Goal: Information Seeking & Learning: Learn about a topic

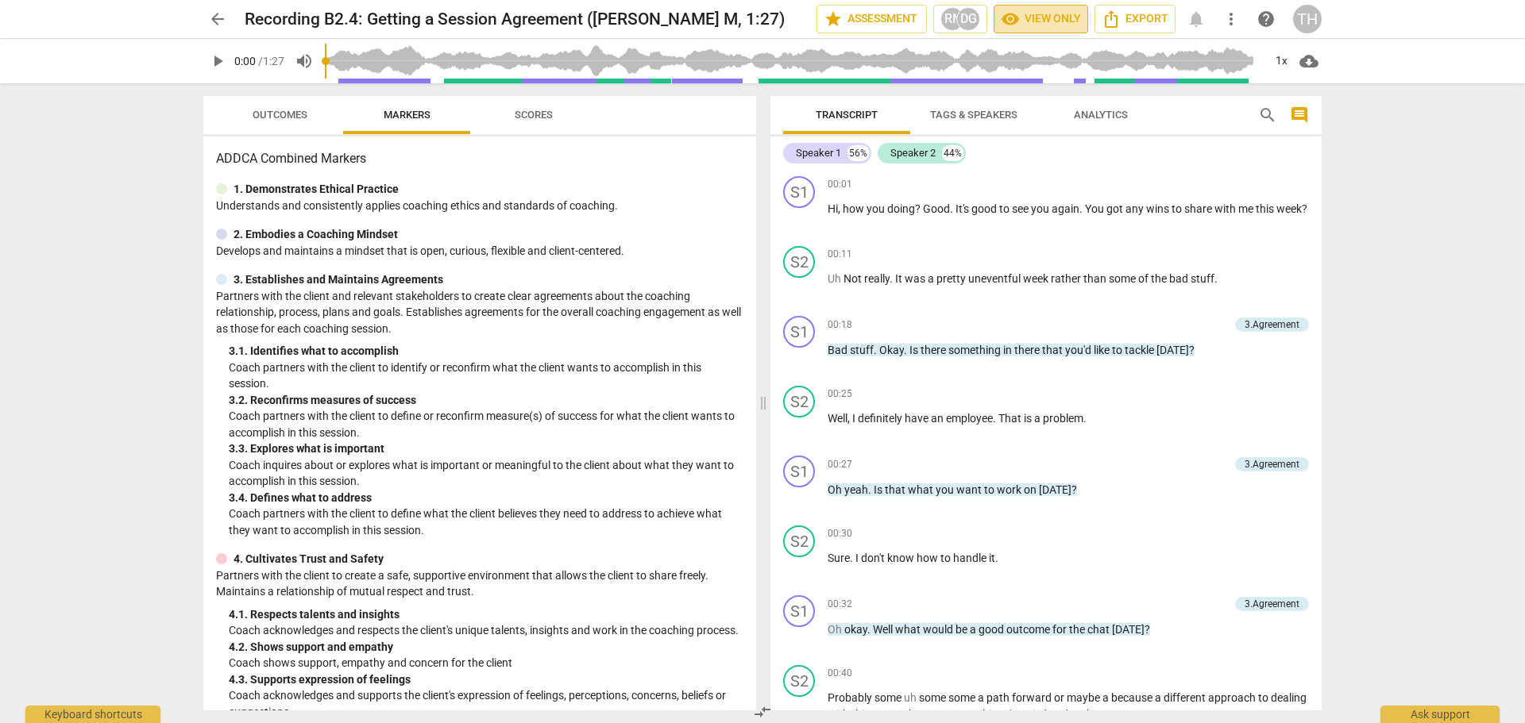
click at [1025, 17] on span "visibility View only" at bounding box center [1041, 19] width 80 height 19
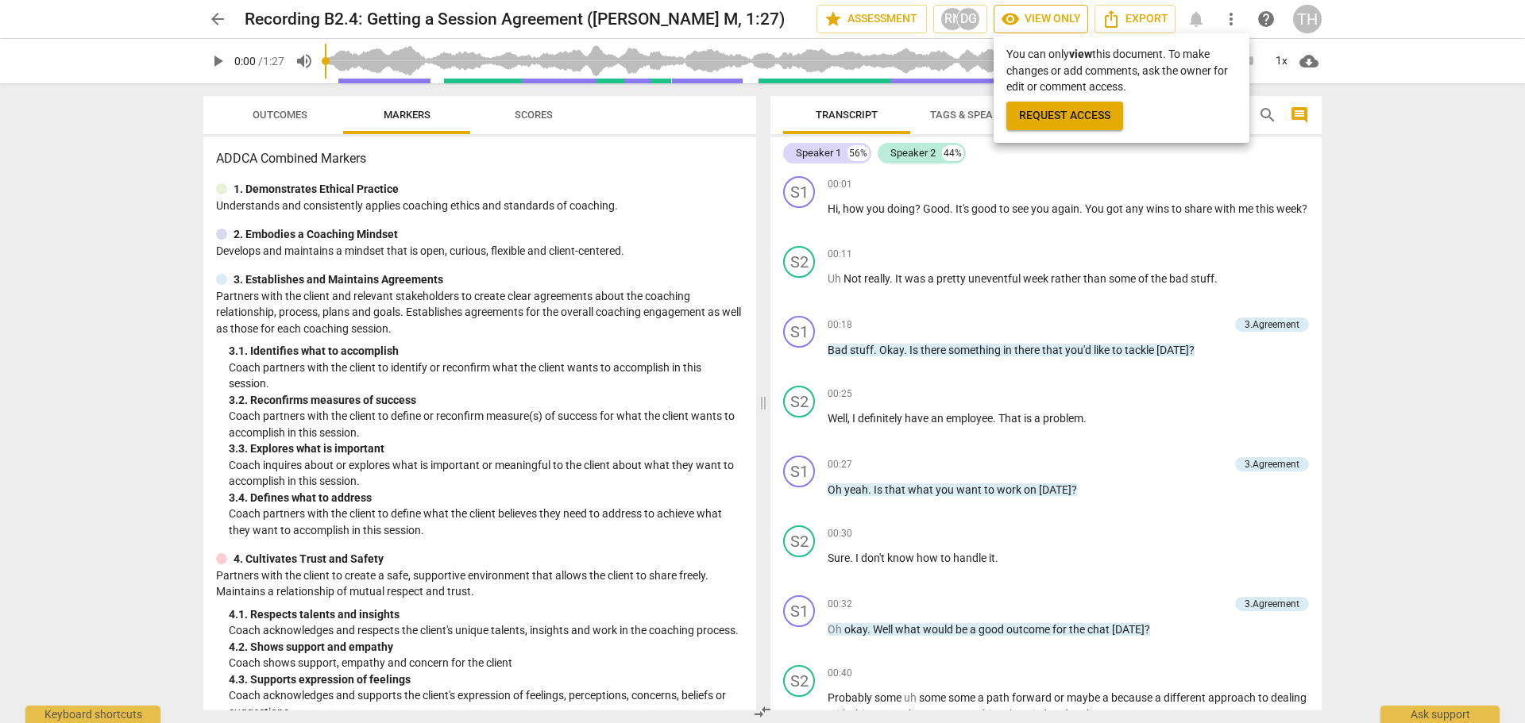
click at [1025, 17] on div at bounding box center [762, 361] width 1525 height 723
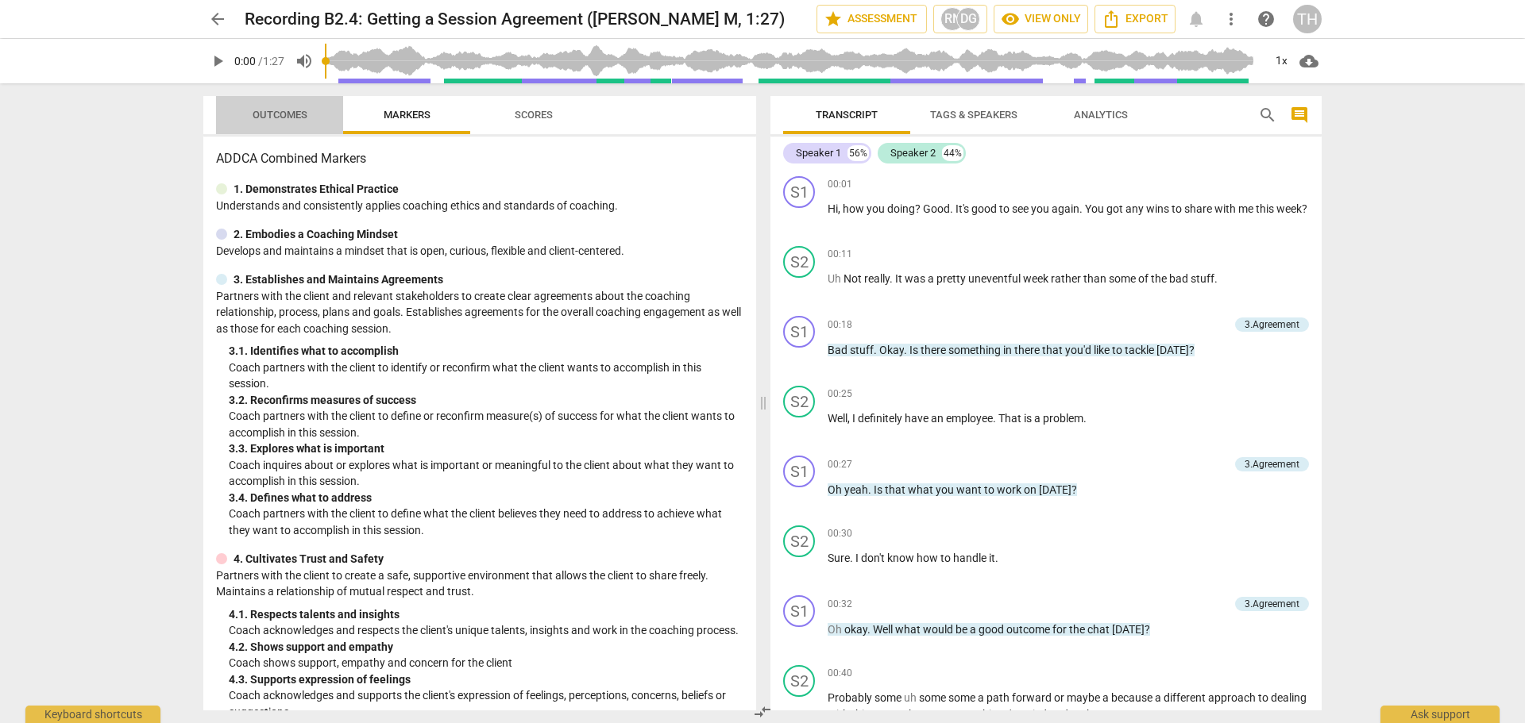
click at [291, 116] on span "Outcomes" at bounding box center [280, 115] width 55 height 12
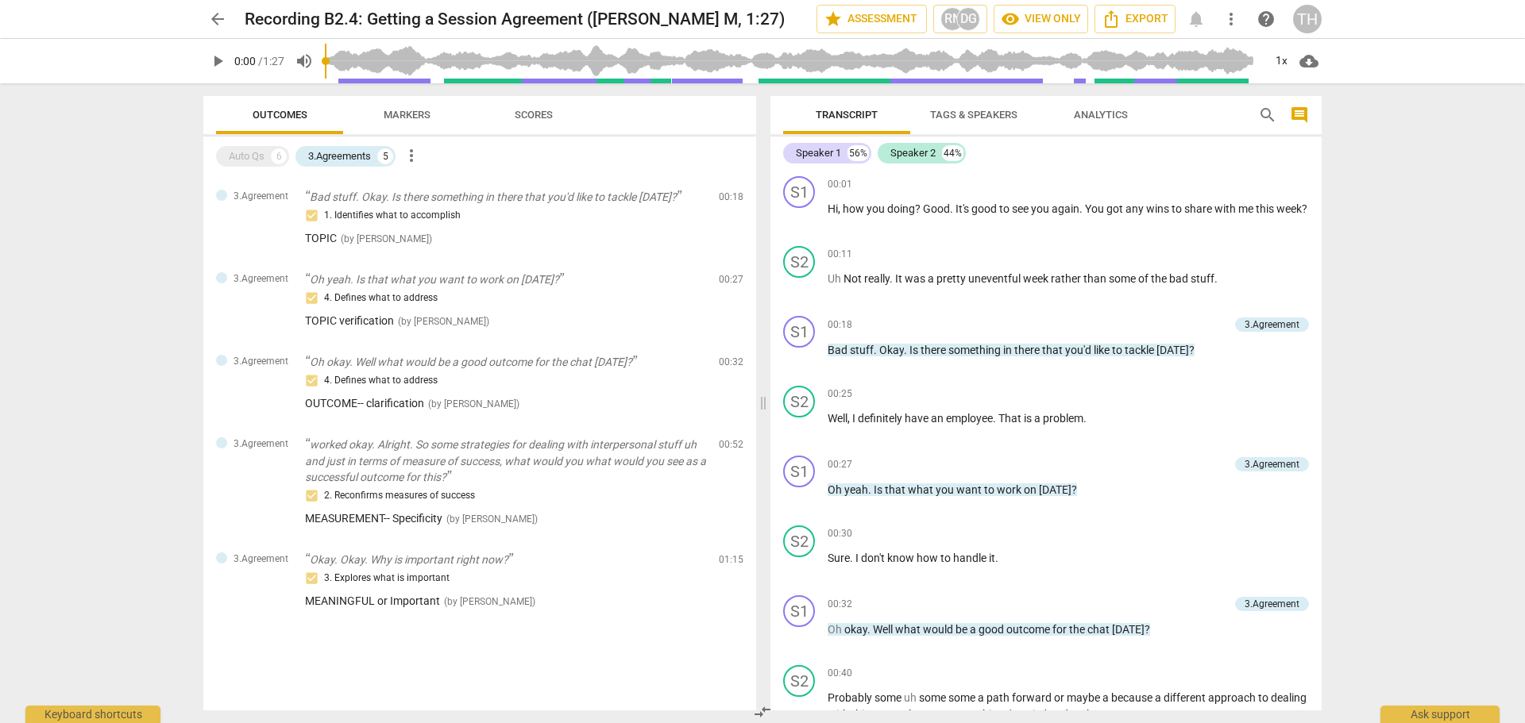
click at [214, 60] on span "play_arrow" at bounding box center [217, 61] width 19 height 19
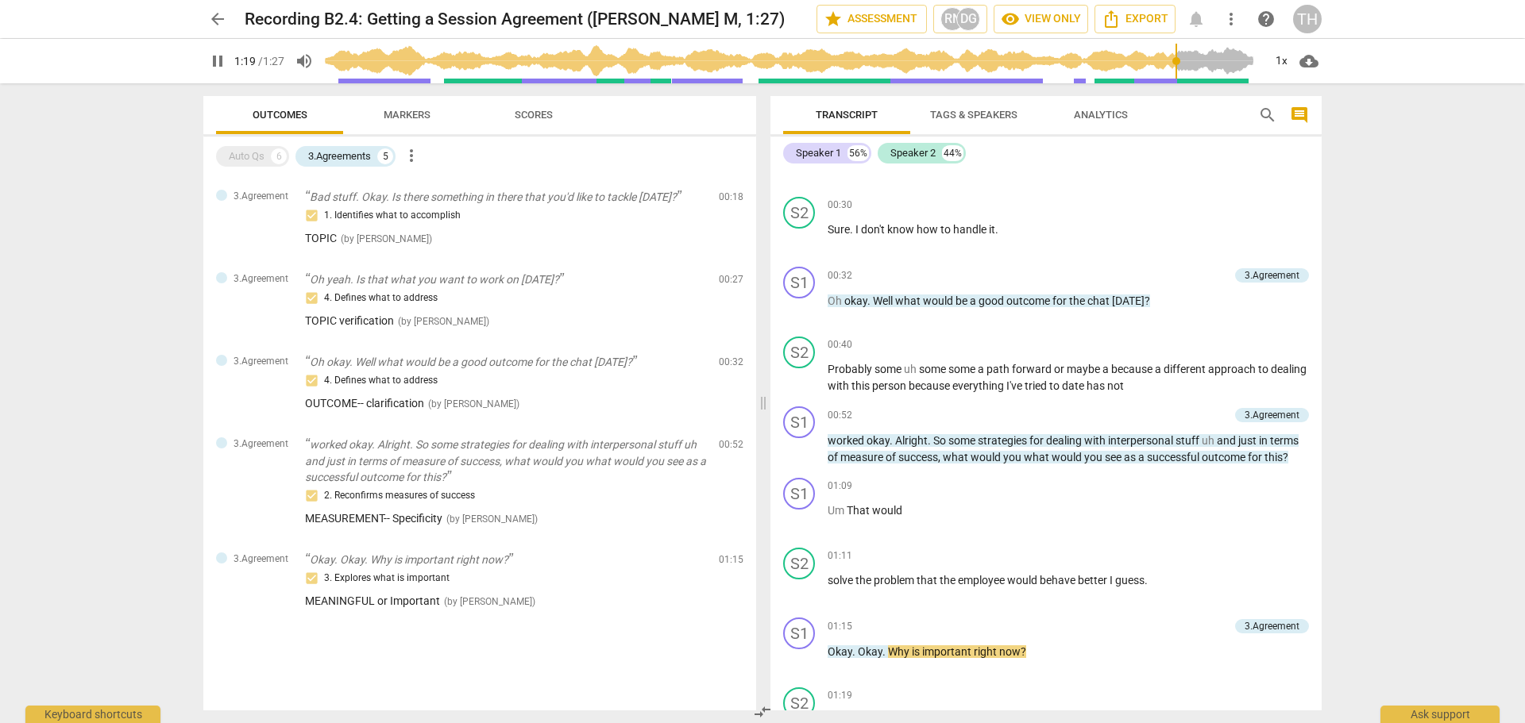
scroll to position [428, 0]
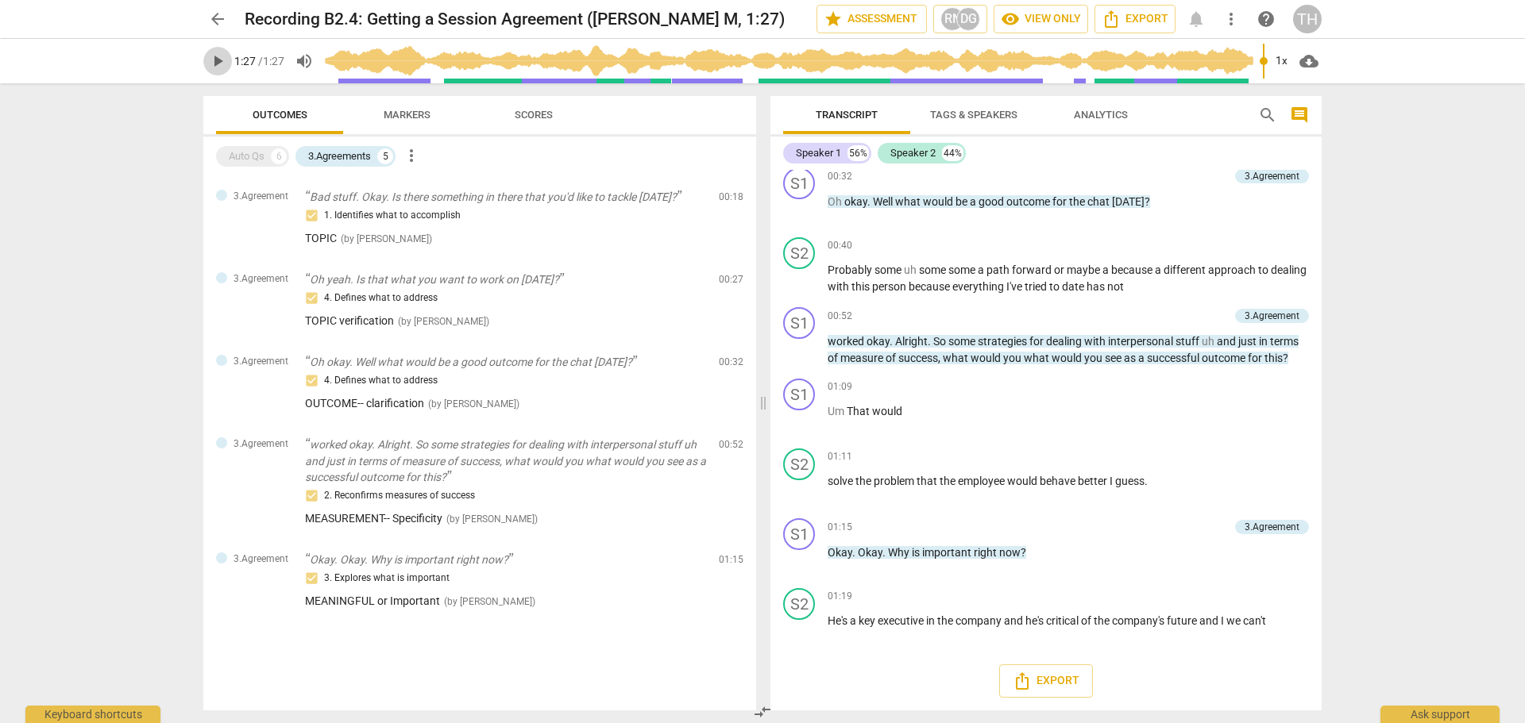
click at [218, 60] on span "play_arrow" at bounding box center [217, 61] width 19 height 19
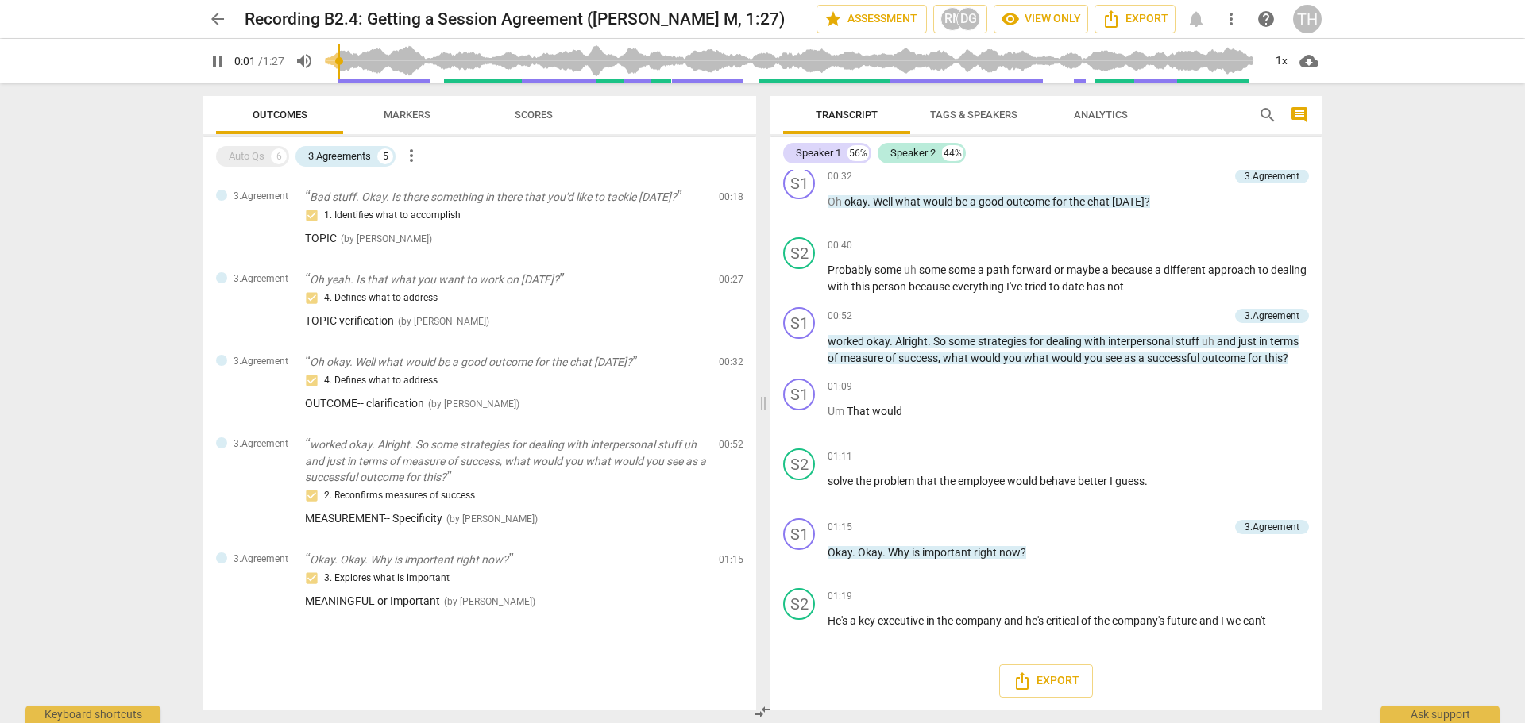
scroll to position [32, 0]
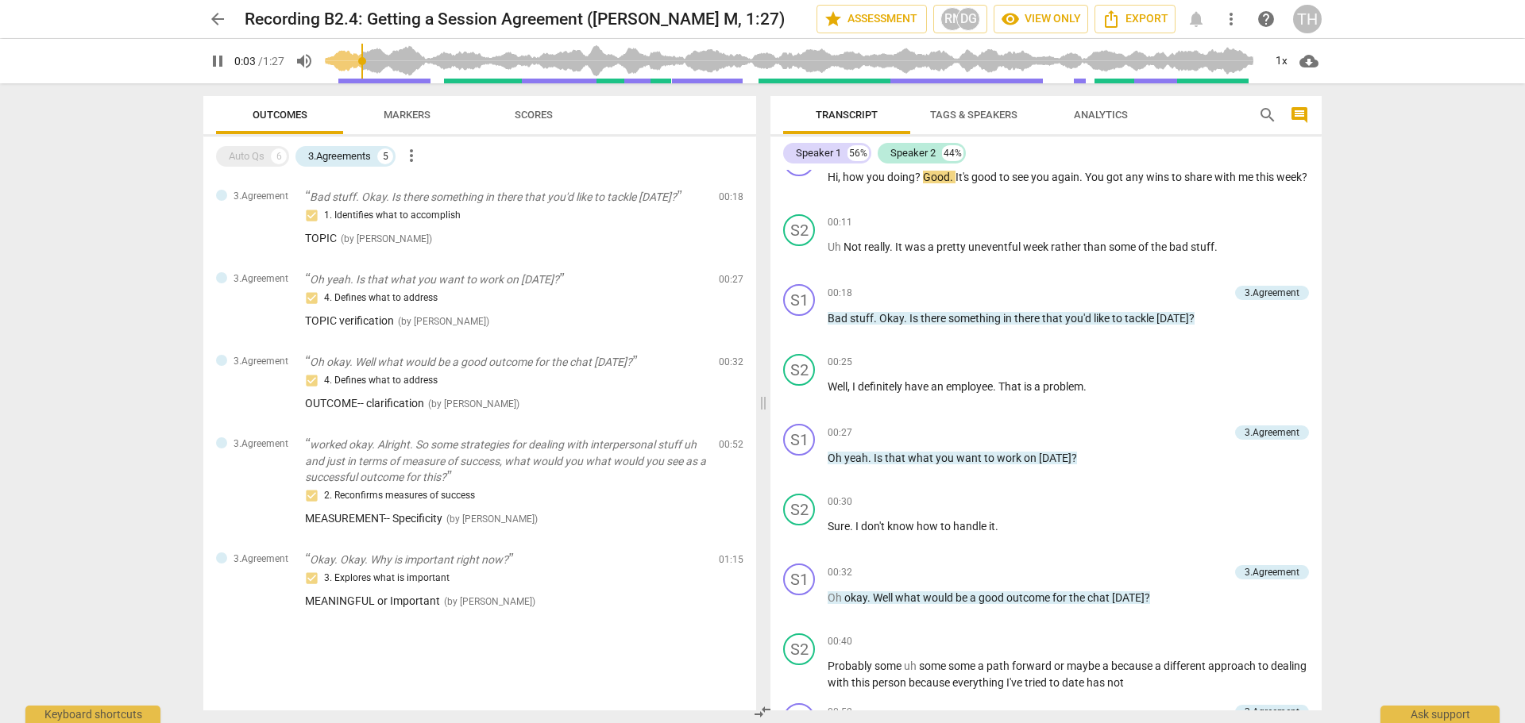
click at [392, 65] on input "range" at bounding box center [794, 61] width 938 height 51
click at [493, 64] on input "range" at bounding box center [794, 61] width 938 height 51
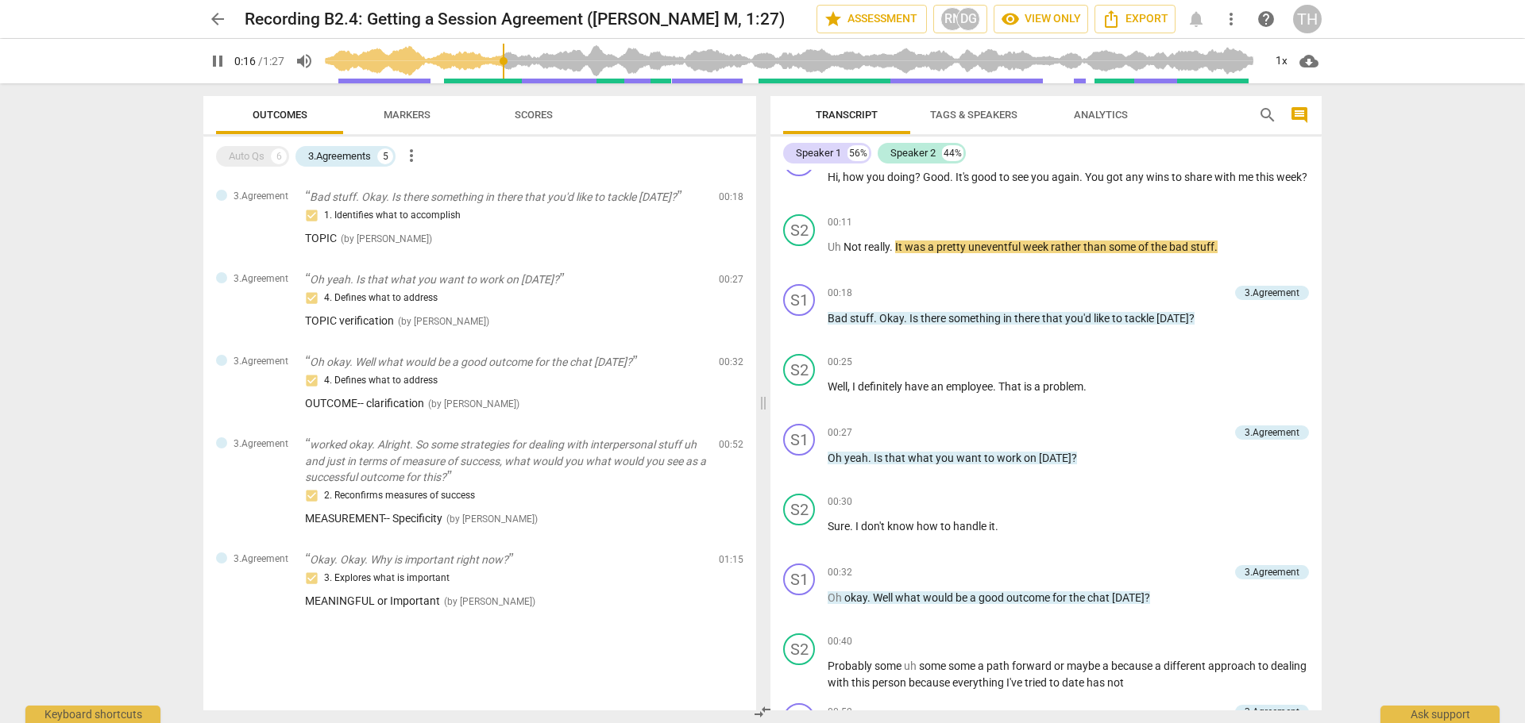
click at [541, 66] on input "range" at bounding box center [794, 61] width 938 height 51
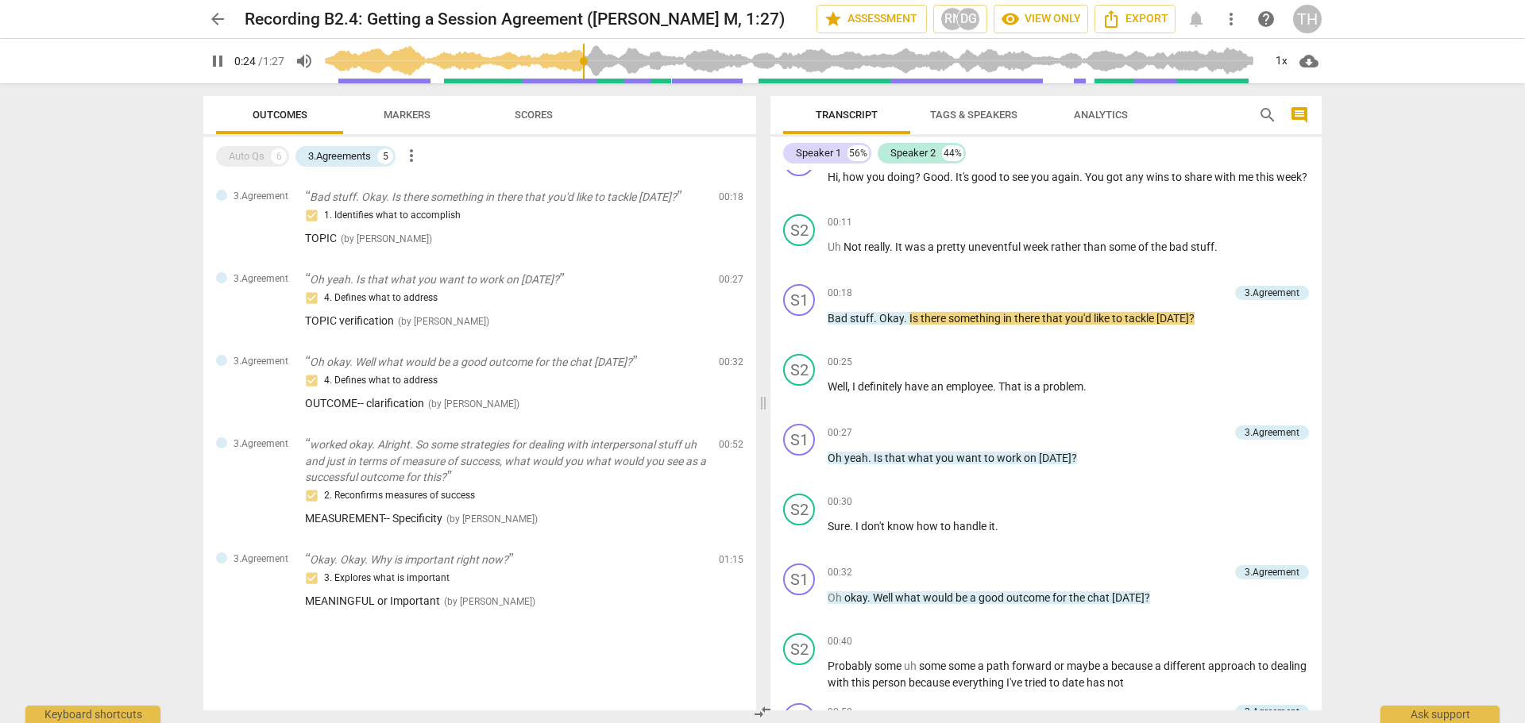
click at [586, 65] on input "range" at bounding box center [794, 61] width 938 height 51
click at [619, 65] on input "range" at bounding box center [794, 61] width 938 height 51
click at [750, 68] on input "range" at bounding box center [794, 61] width 938 height 51
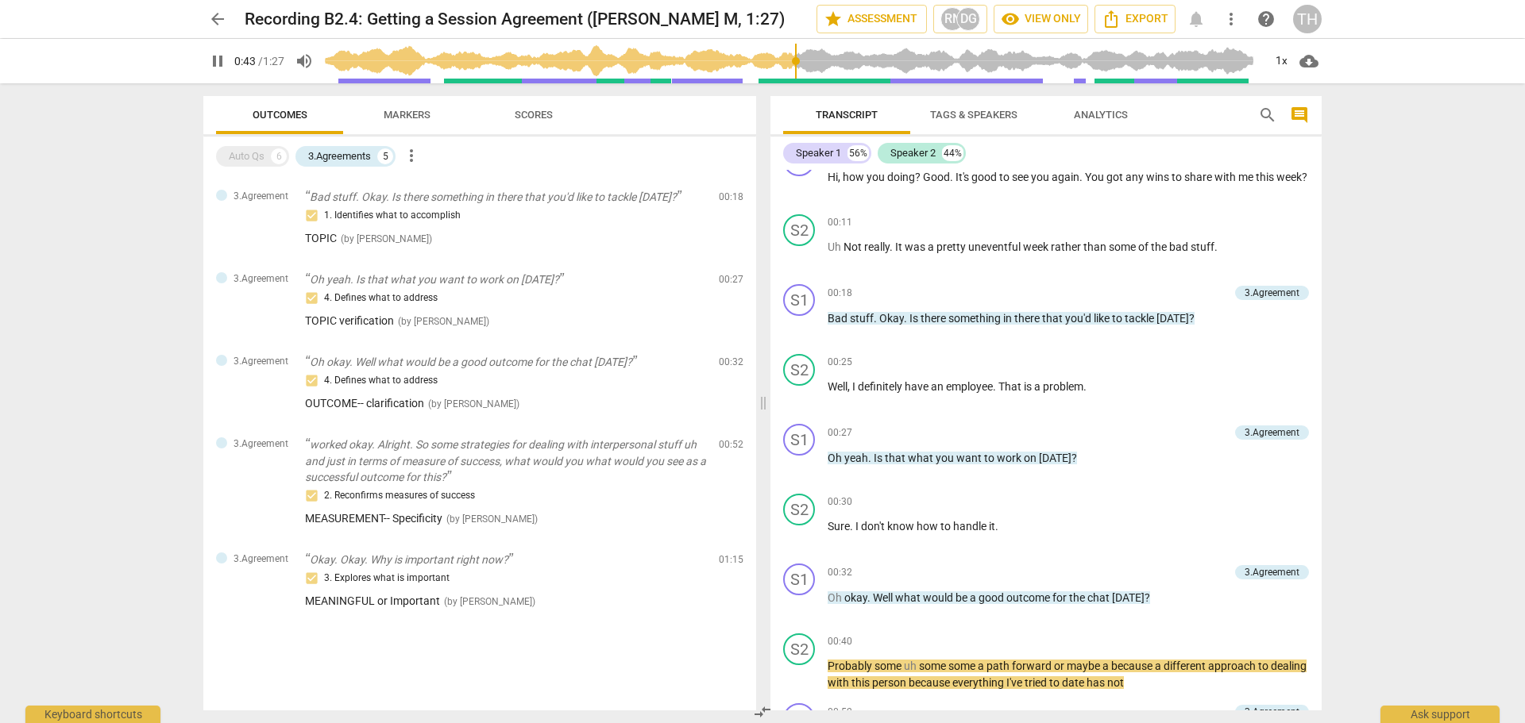
drag, startPoint x: 1314, startPoint y: 318, endPoint x: 1323, endPoint y: 357, distance: 39.9
click at [1323, 357] on div "Transcript Tags & Speakers Analytics search comment Speaker 1 56% Speaker 2 44%…" at bounding box center [1049, 403] width 570 height 640
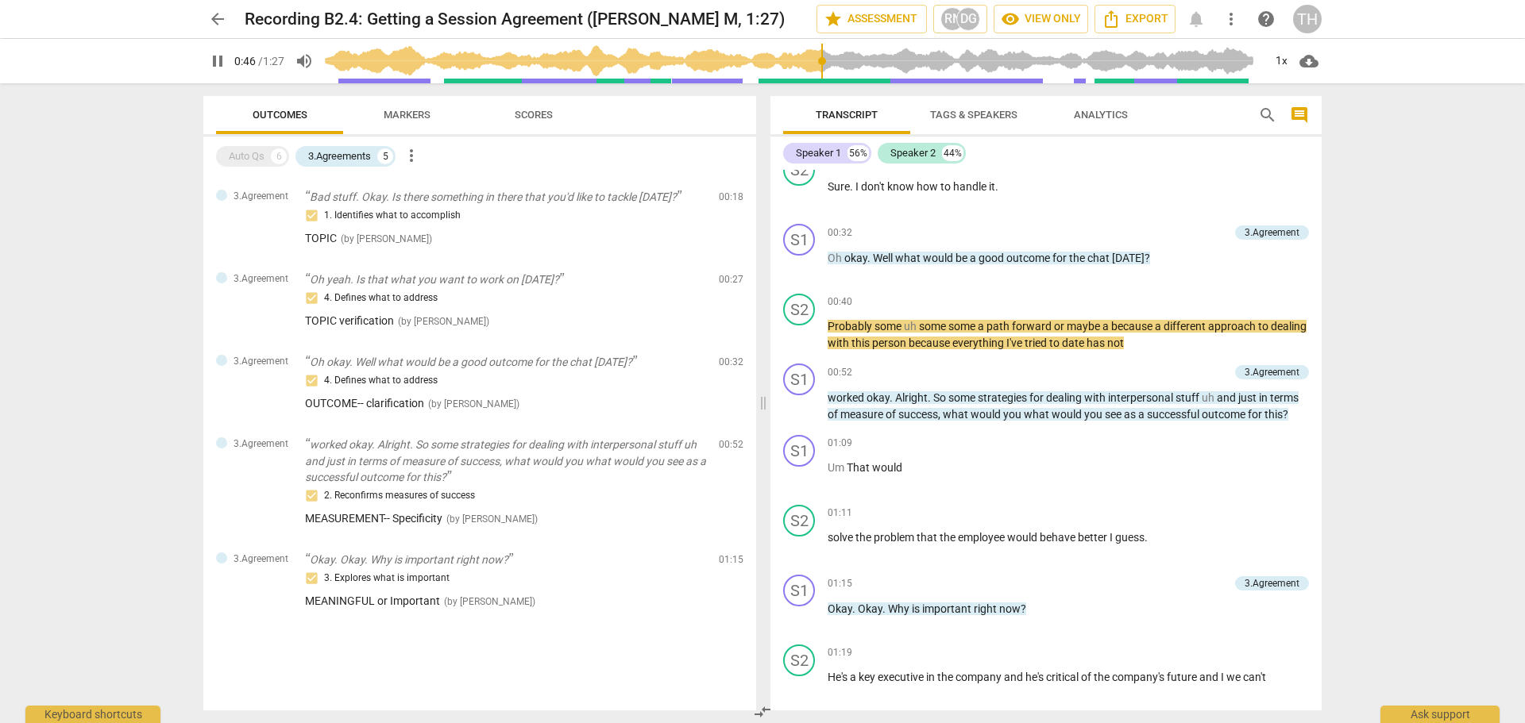
scroll to position [372, 0]
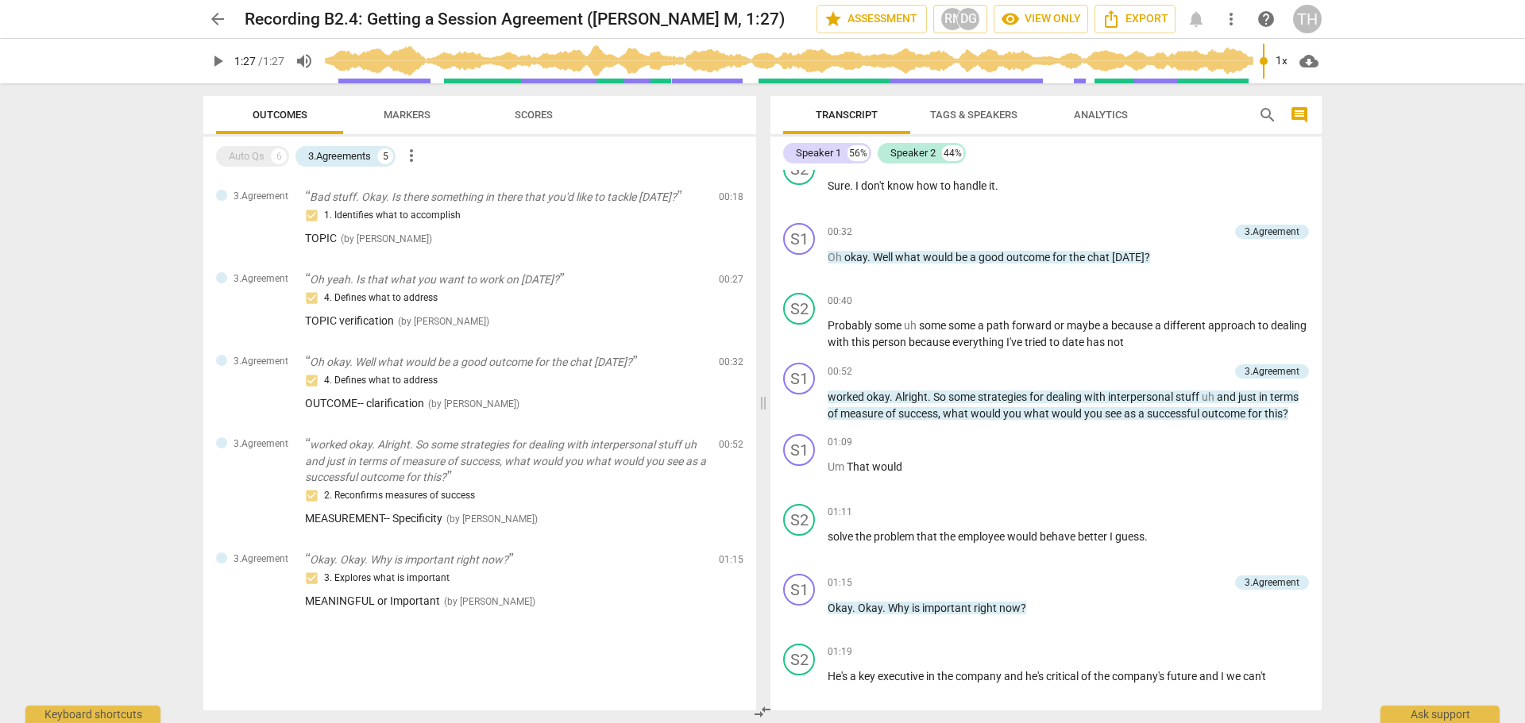
type input "87"
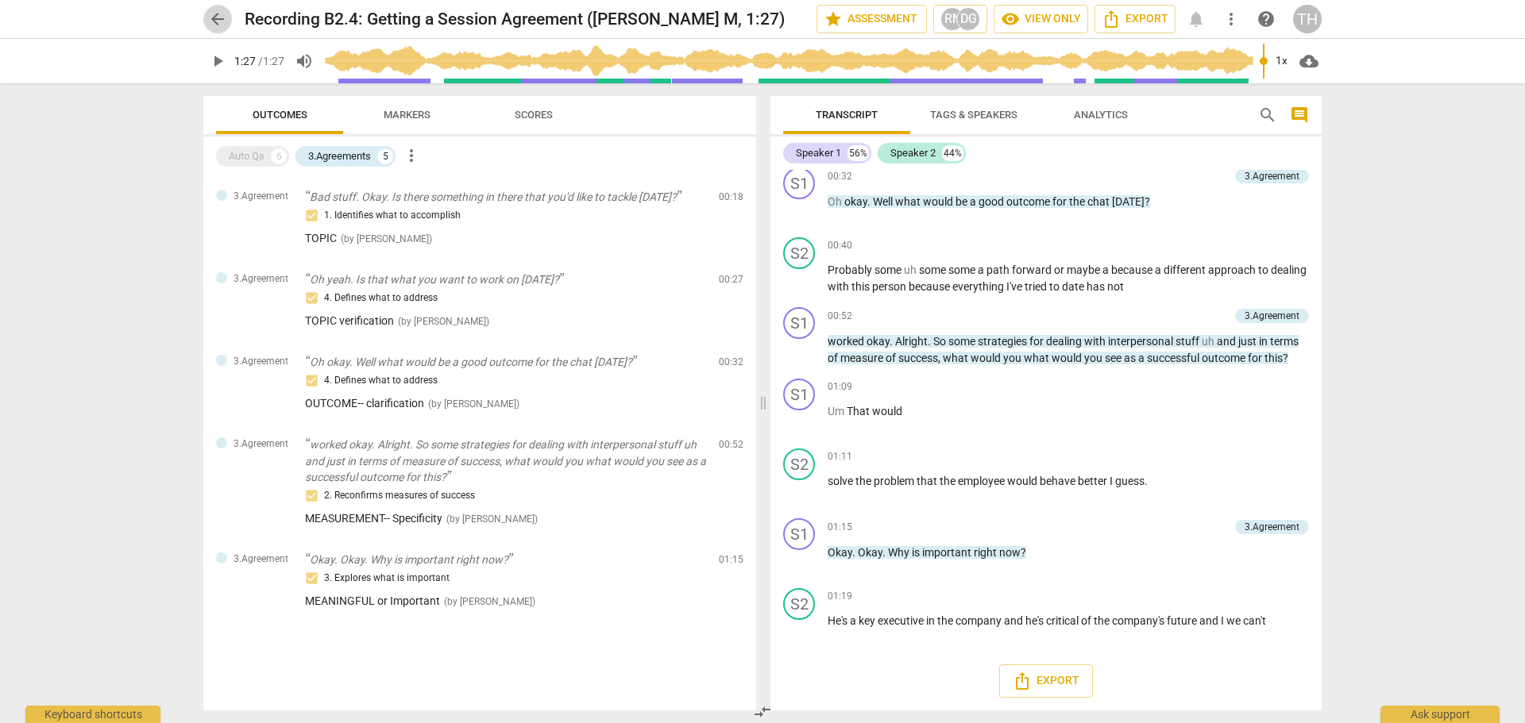
click at [218, 21] on span "arrow_back" at bounding box center [217, 19] width 19 height 19
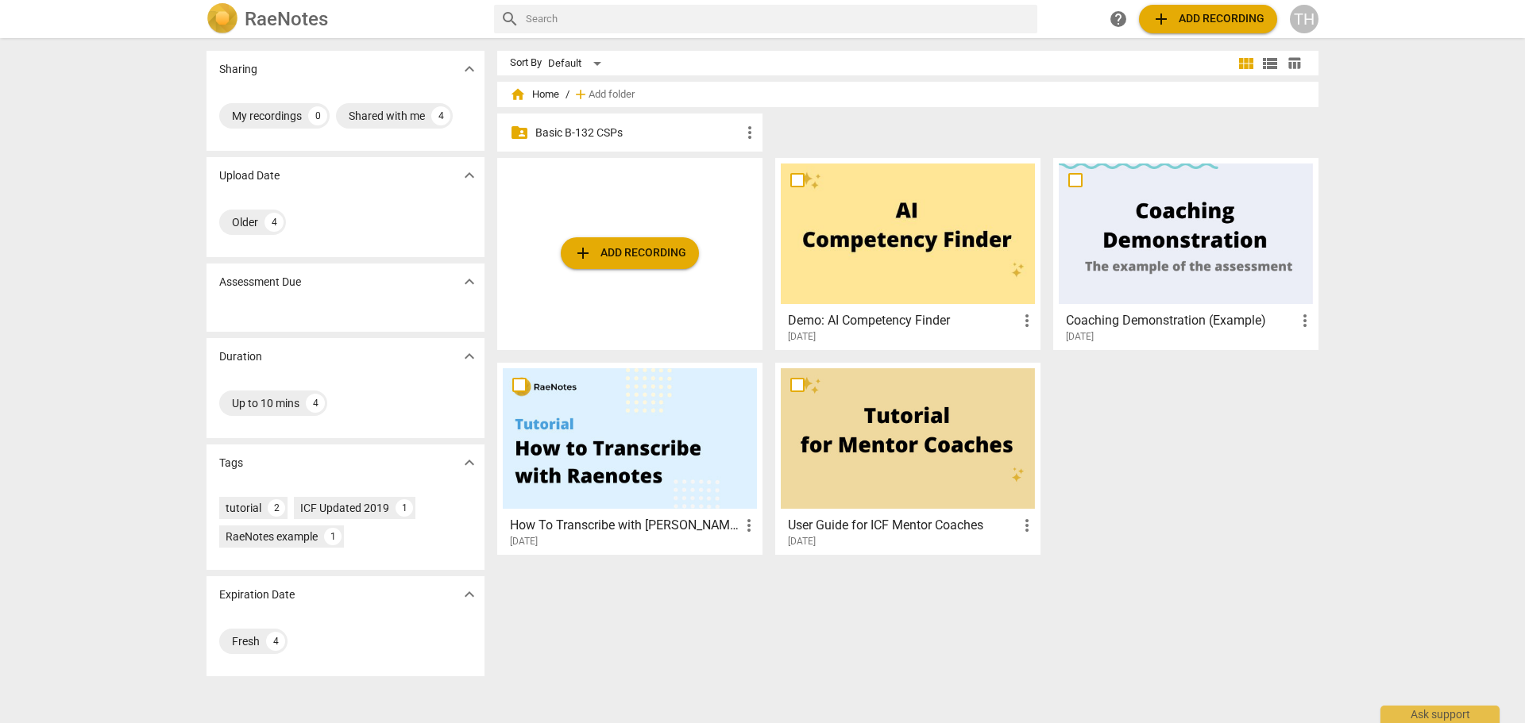
click at [746, 135] on span "more_vert" at bounding box center [749, 132] width 19 height 19
click at [746, 135] on li "Move" at bounding box center [765, 133] width 56 height 38
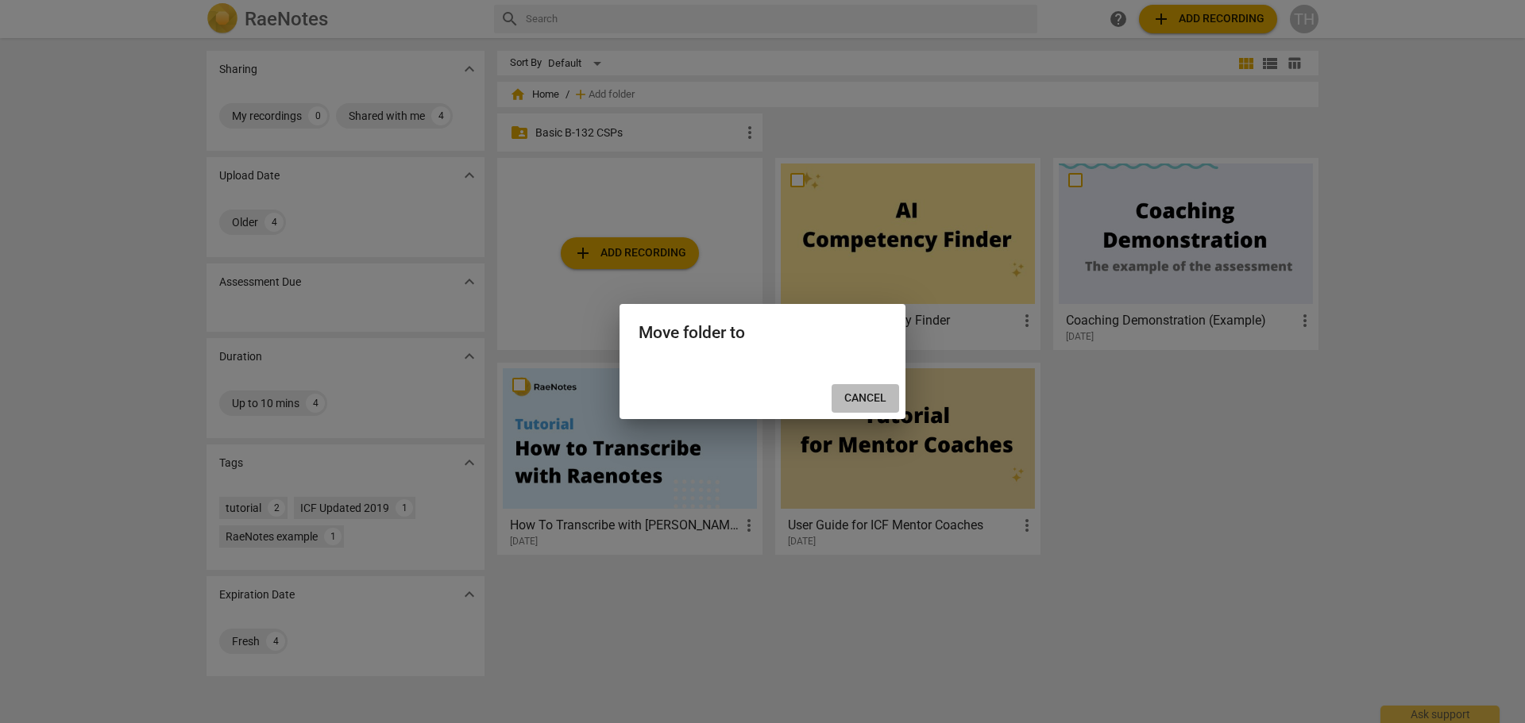
click at [864, 391] on span "Cancel" at bounding box center [865, 399] width 42 height 16
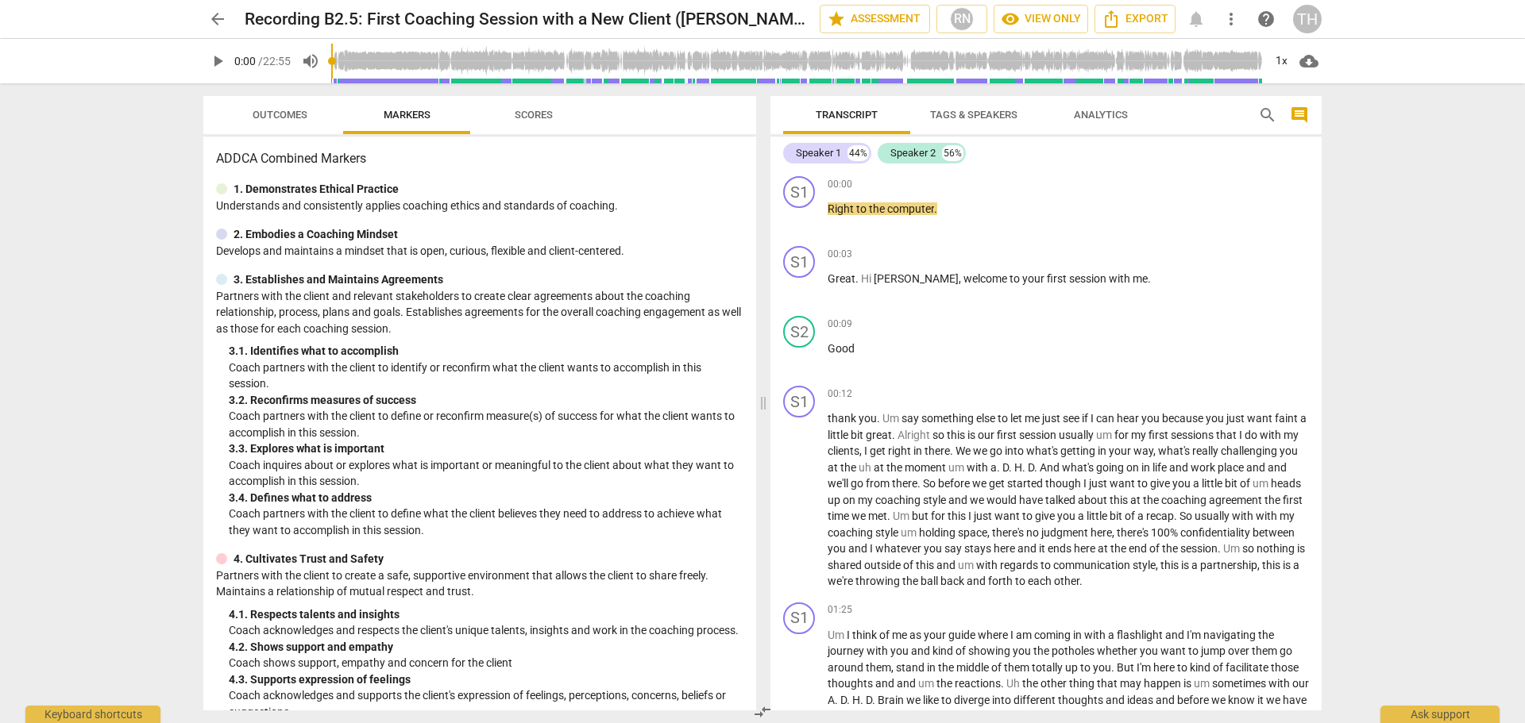
click at [224, 58] on span "play_arrow" at bounding box center [217, 61] width 19 height 19
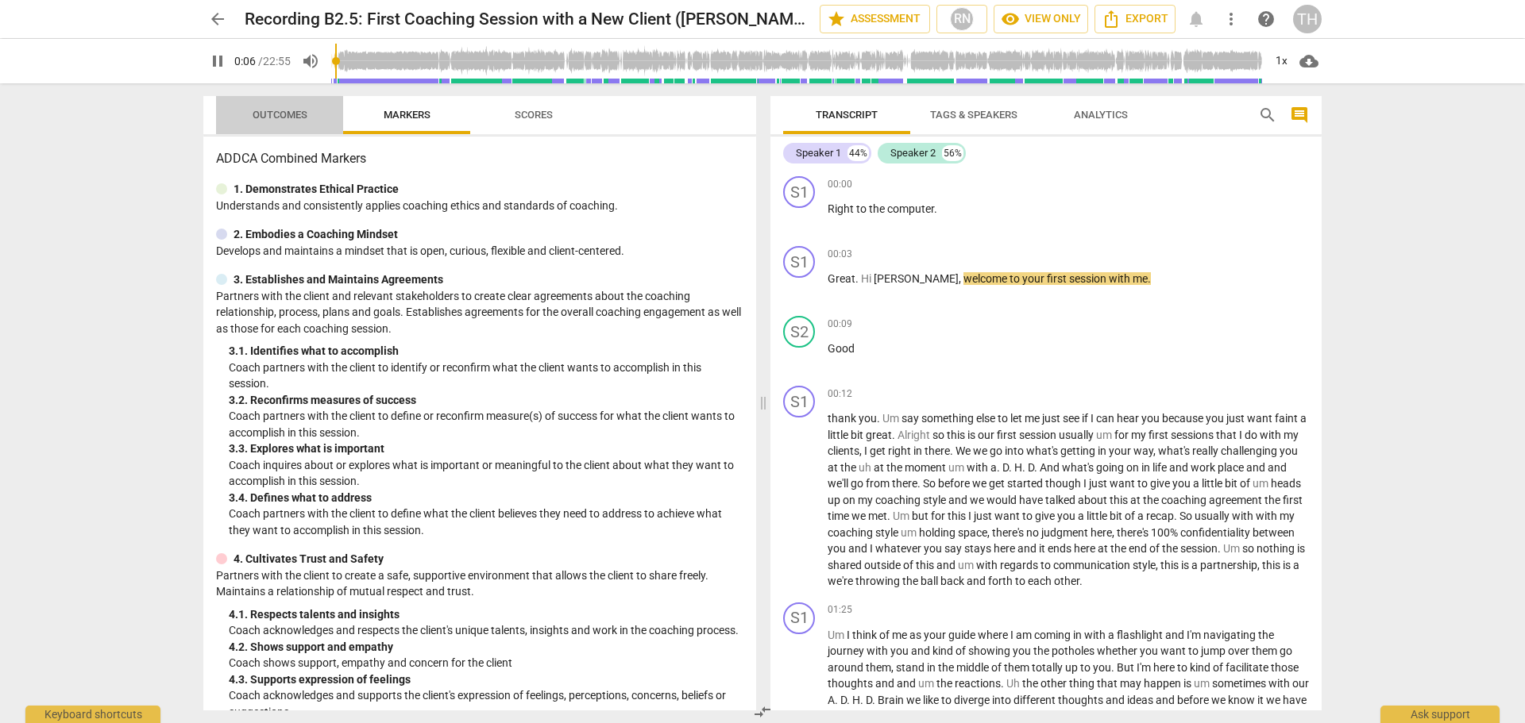
click at [294, 115] on span "Outcomes" at bounding box center [280, 115] width 55 height 12
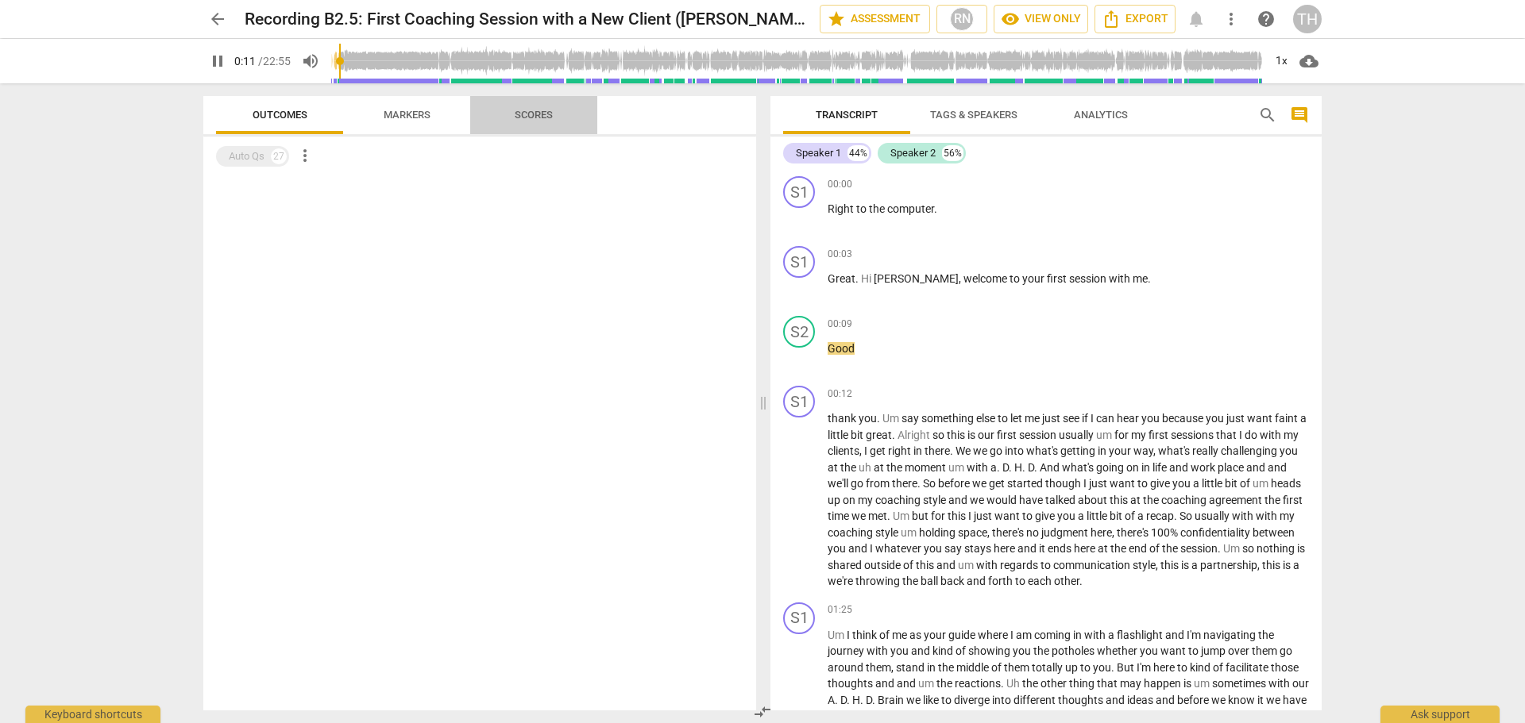
click at [545, 110] on span "Scores" at bounding box center [534, 115] width 38 height 12
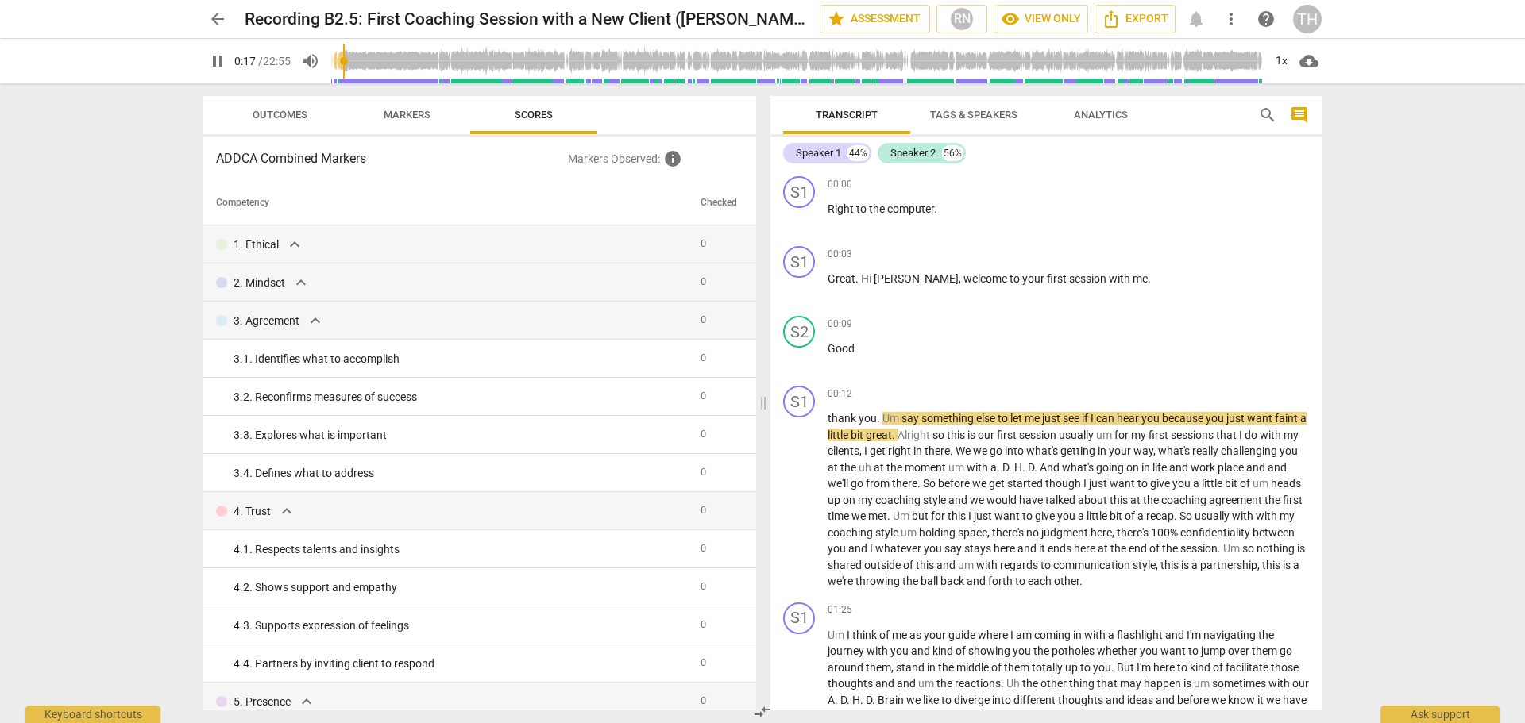
click at [412, 116] on span "Markers" at bounding box center [407, 115] width 47 height 12
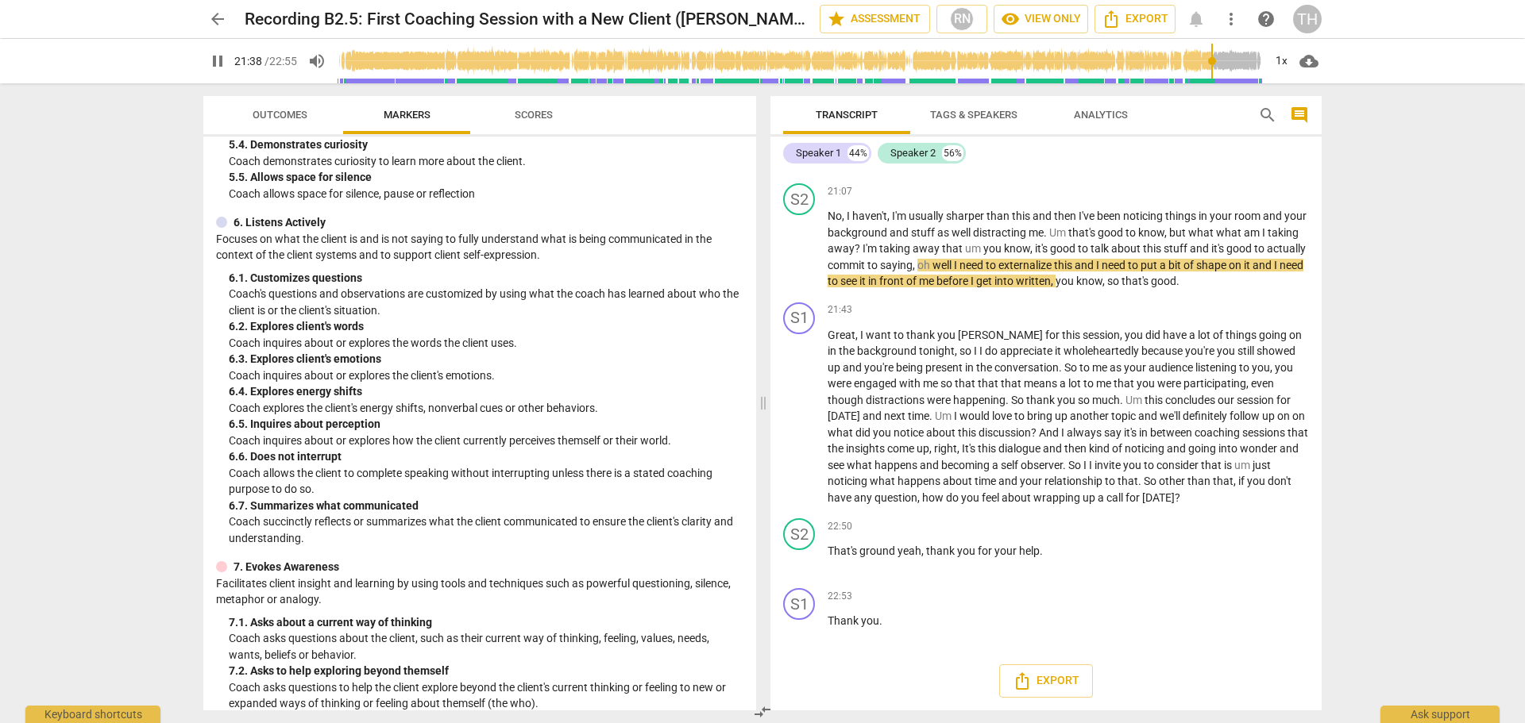
scroll to position [5726, 0]
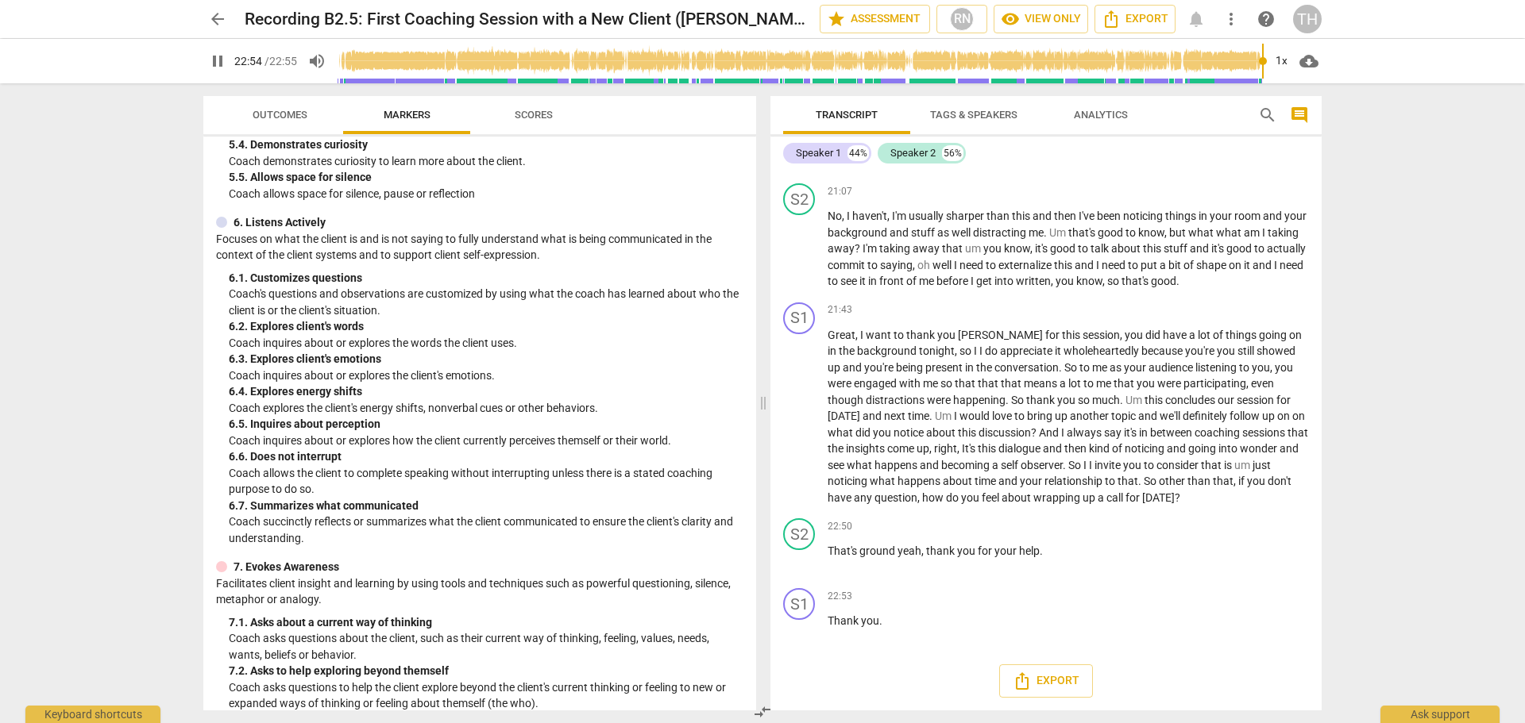
type input "1375"
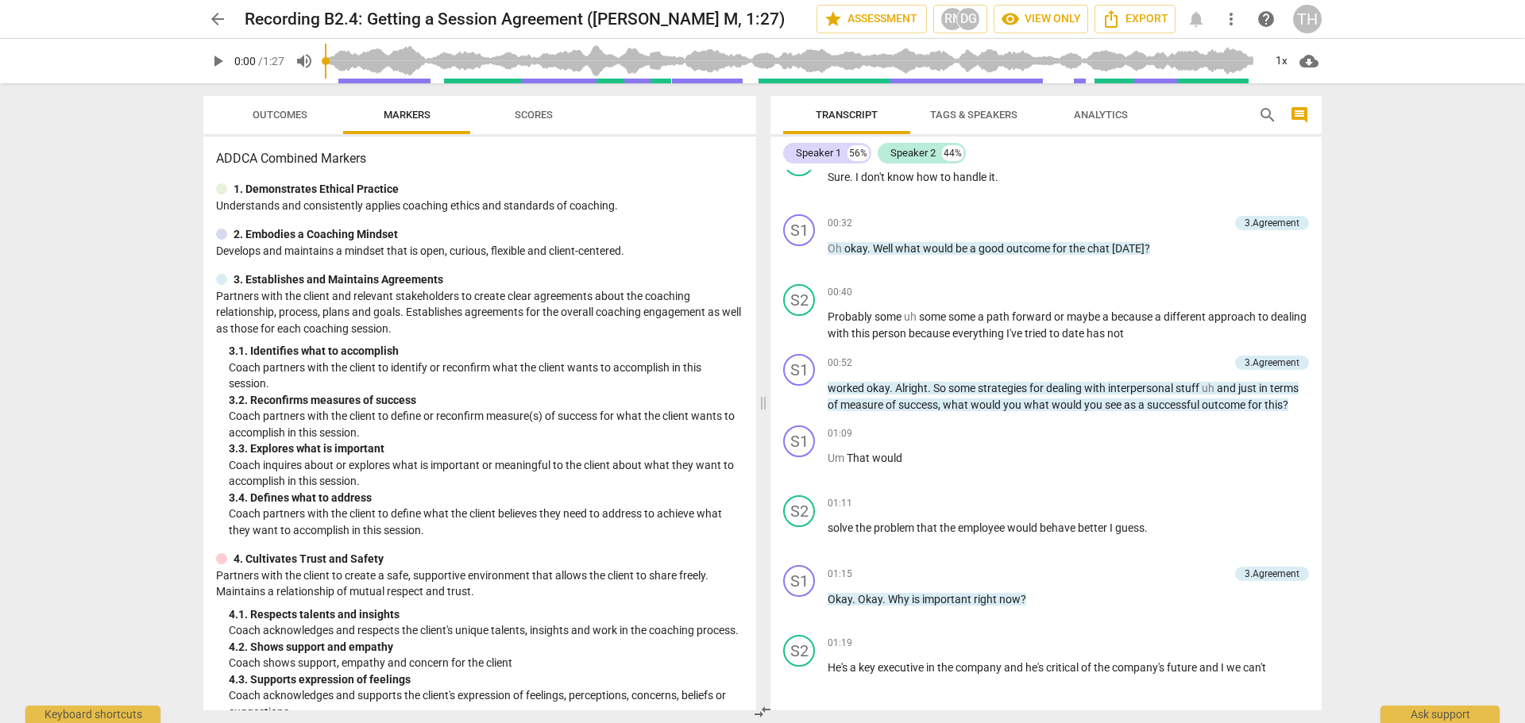
scroll to position [428, 0]
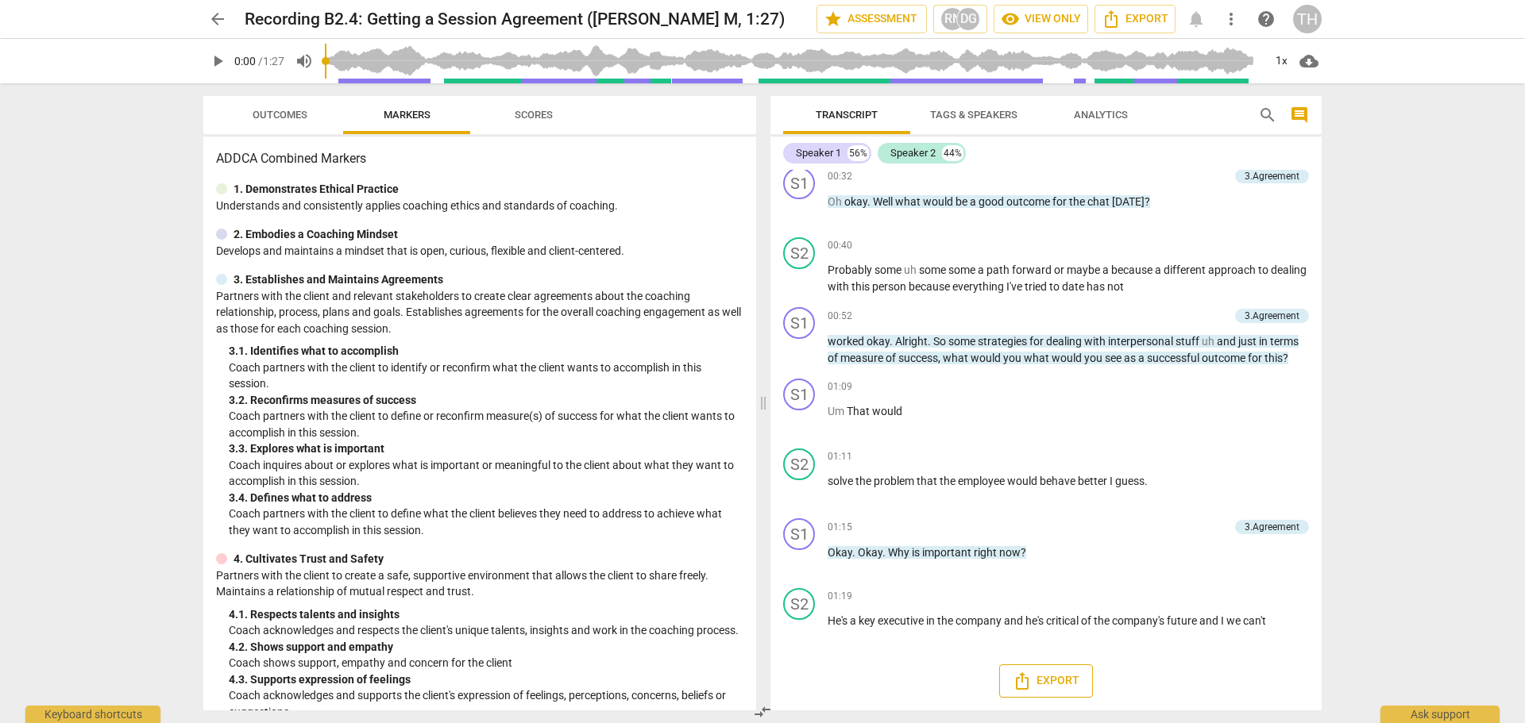
click at [1055, 685] on span "Export" at bounding box center [1046, 681] width 67 height 19
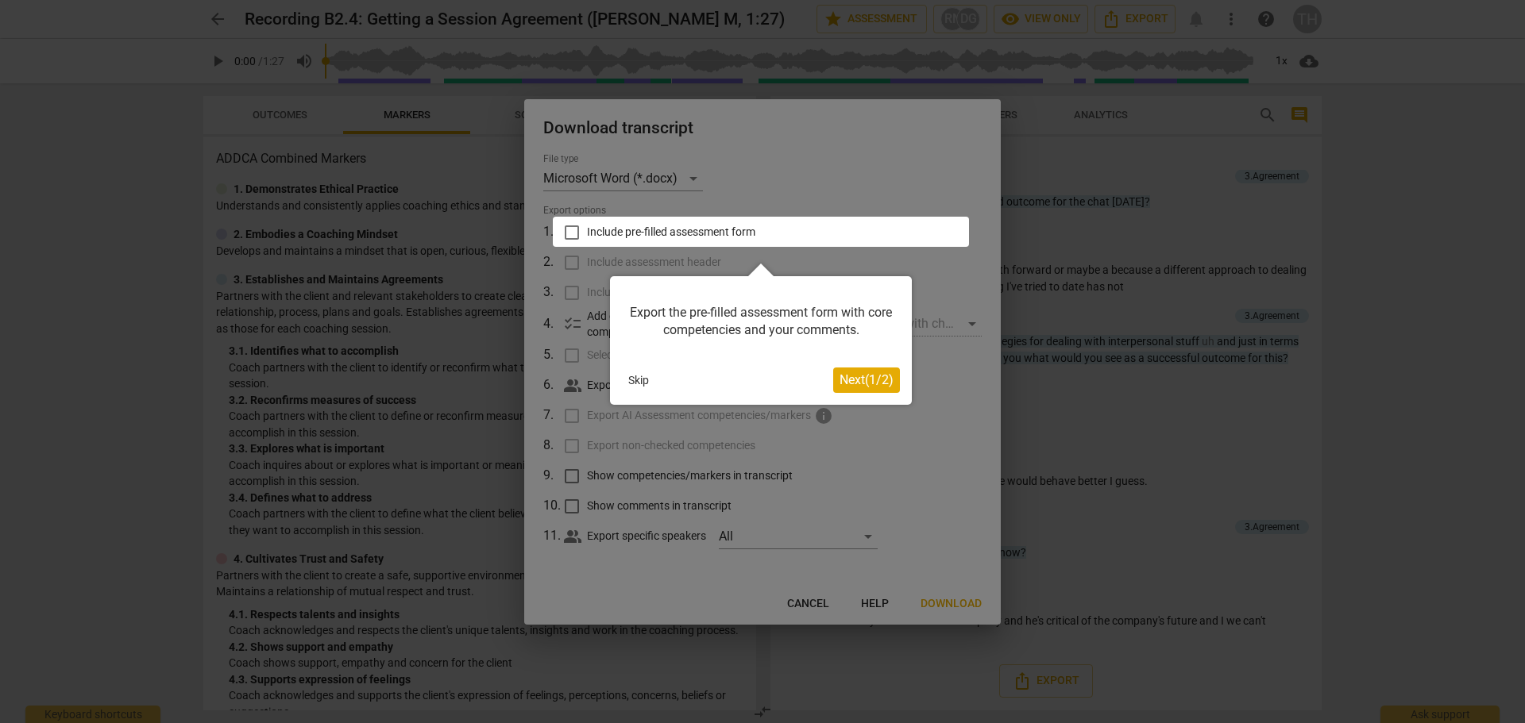
click at [1107, 447] on div at bounding box center [762, 361] width 1525 height 723
click at [808, 589] on div at bounding box center [762, 361] width 1525 height 723
click at [635, 378] on button "Skip" at bounding box center [638, 380] width 33 height 24
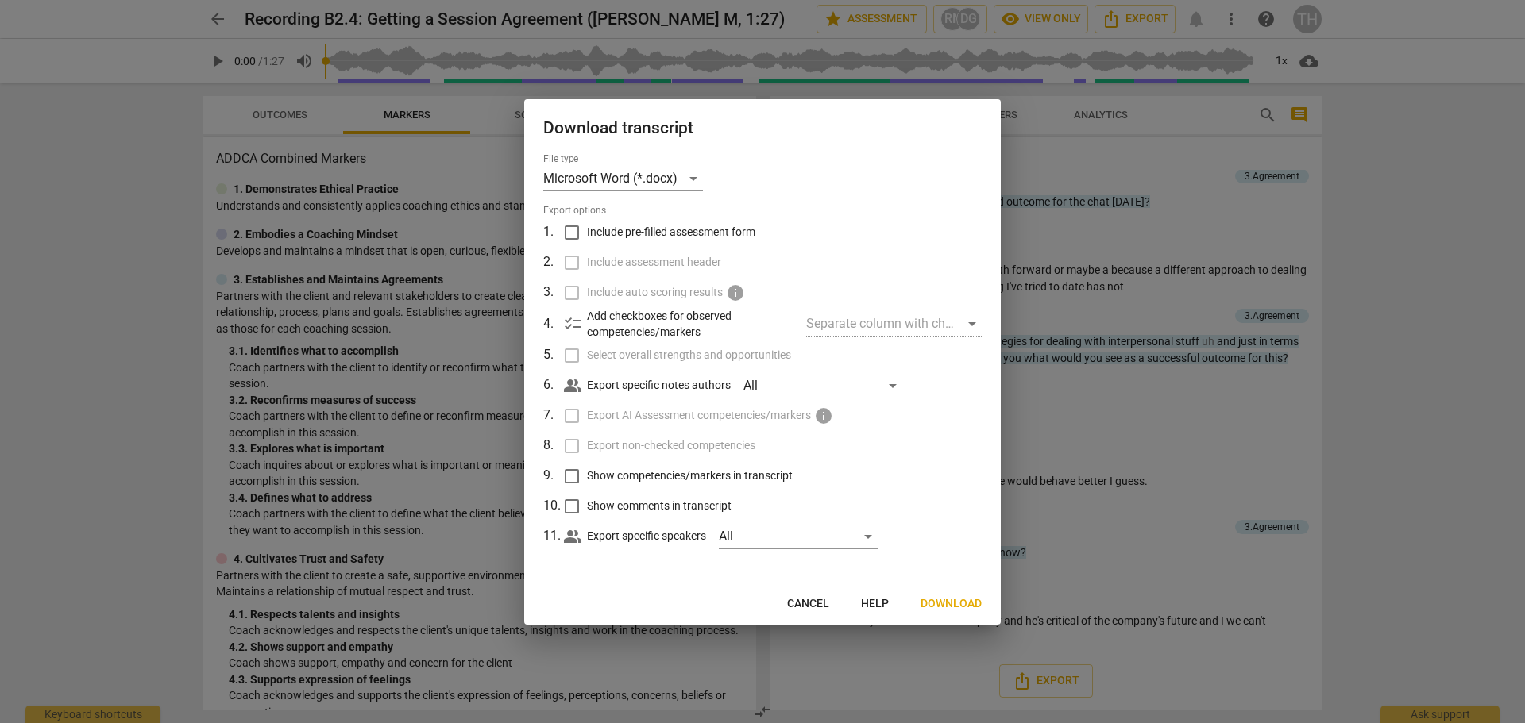
click at [815, 600] on span "Cancel" at bounding box center [808, 604] width 42 height 16
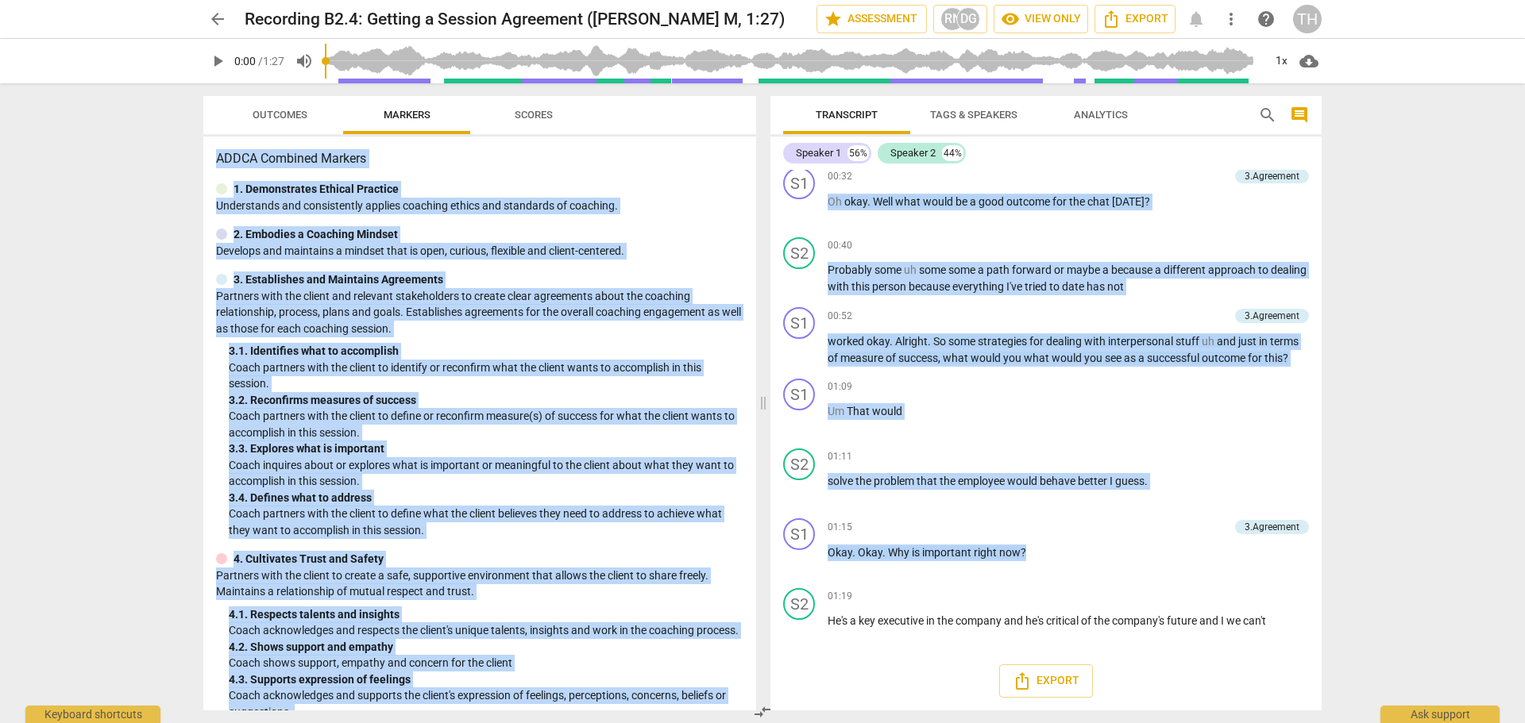
drag, startPoint x: 1324, startPoint y: 567, endPoint x: 1349, endPoint y: 164, distance: 403.4
click at [1350, 164] on div "arrow_back Recording B2.4: Getting a Session Agreement (Caren M, 1:27) star Ass…" at bounding box center [762, 361] width 1525 height 723
click at [1234, 461] on div "01:11 keyboard_arrow_right" at bounding box center [1068, 457] width 481 height 16
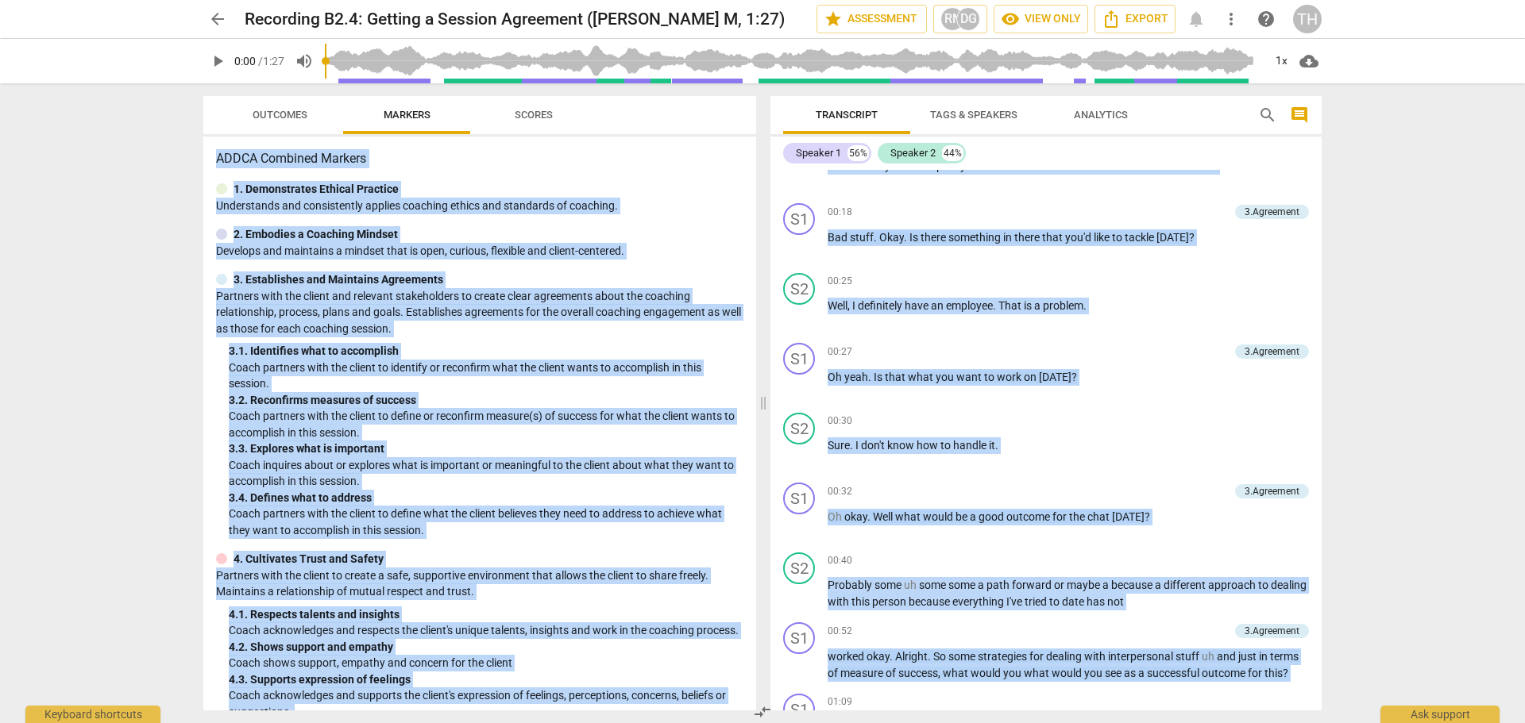
scroll to position [0, 0]
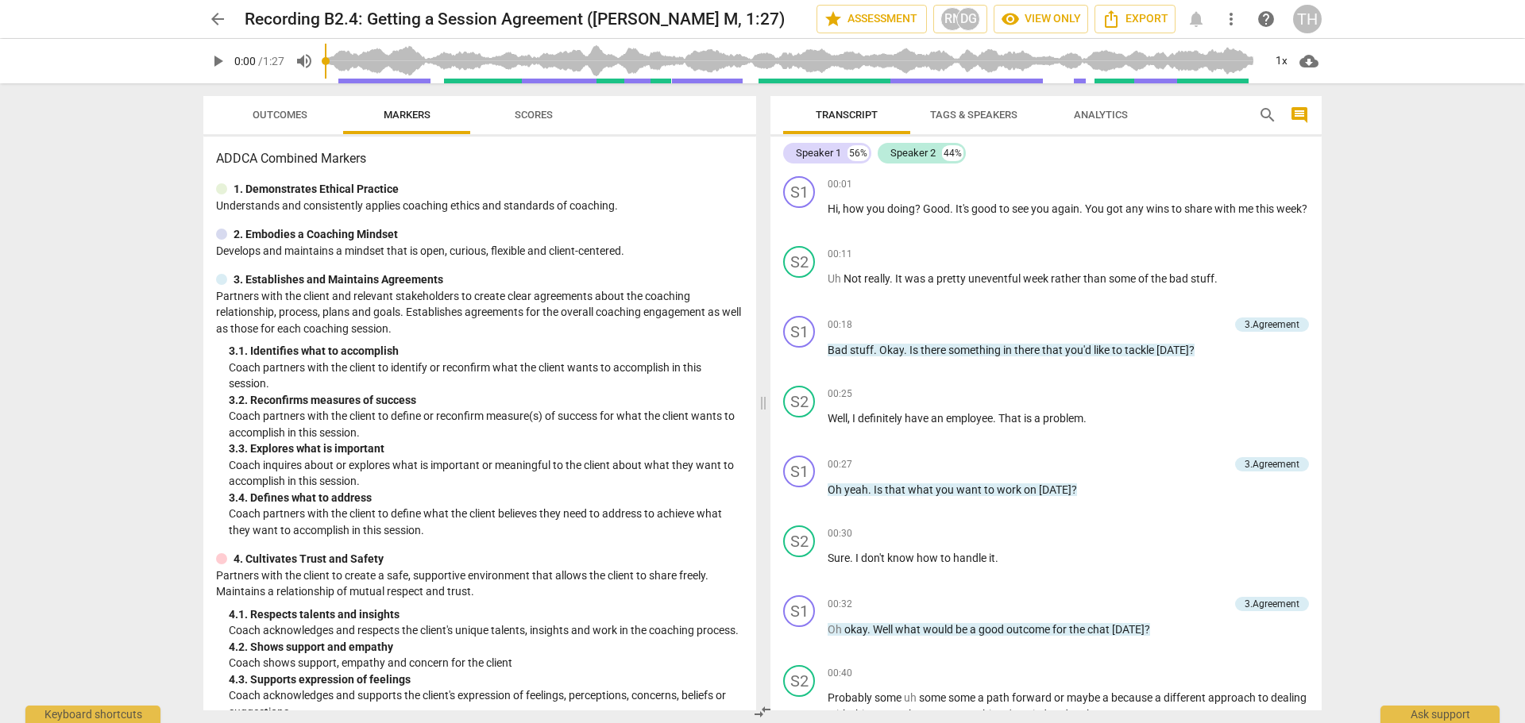
click at [1429, 191] on div "arrow_back Recording B2.4: Getting a Session Agreement (Caren M, 1:27) star Ass…" at bounding box center [762, 361] width 1525 height 723
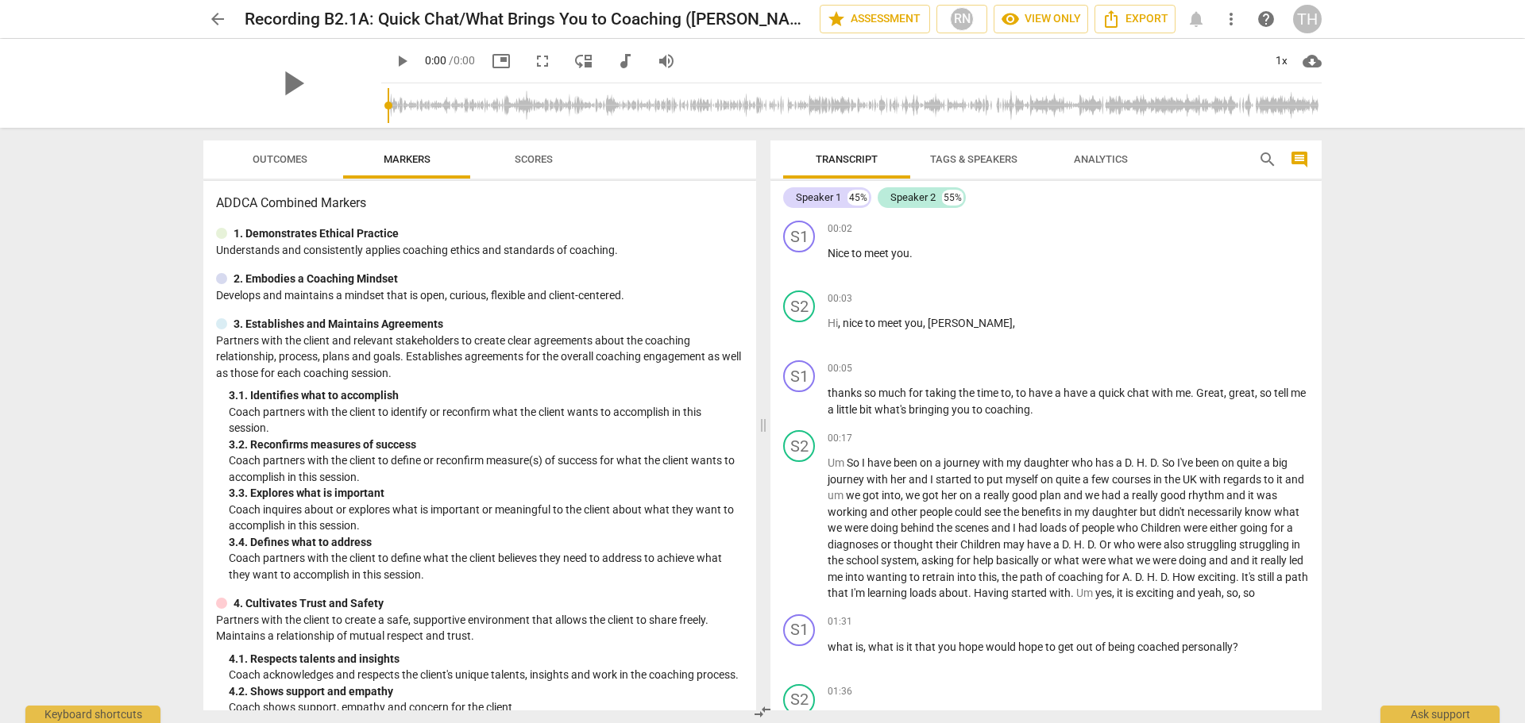
click at [270, 153] on span "Outcomes" at bounding box center [280, 159] width 55 height 12
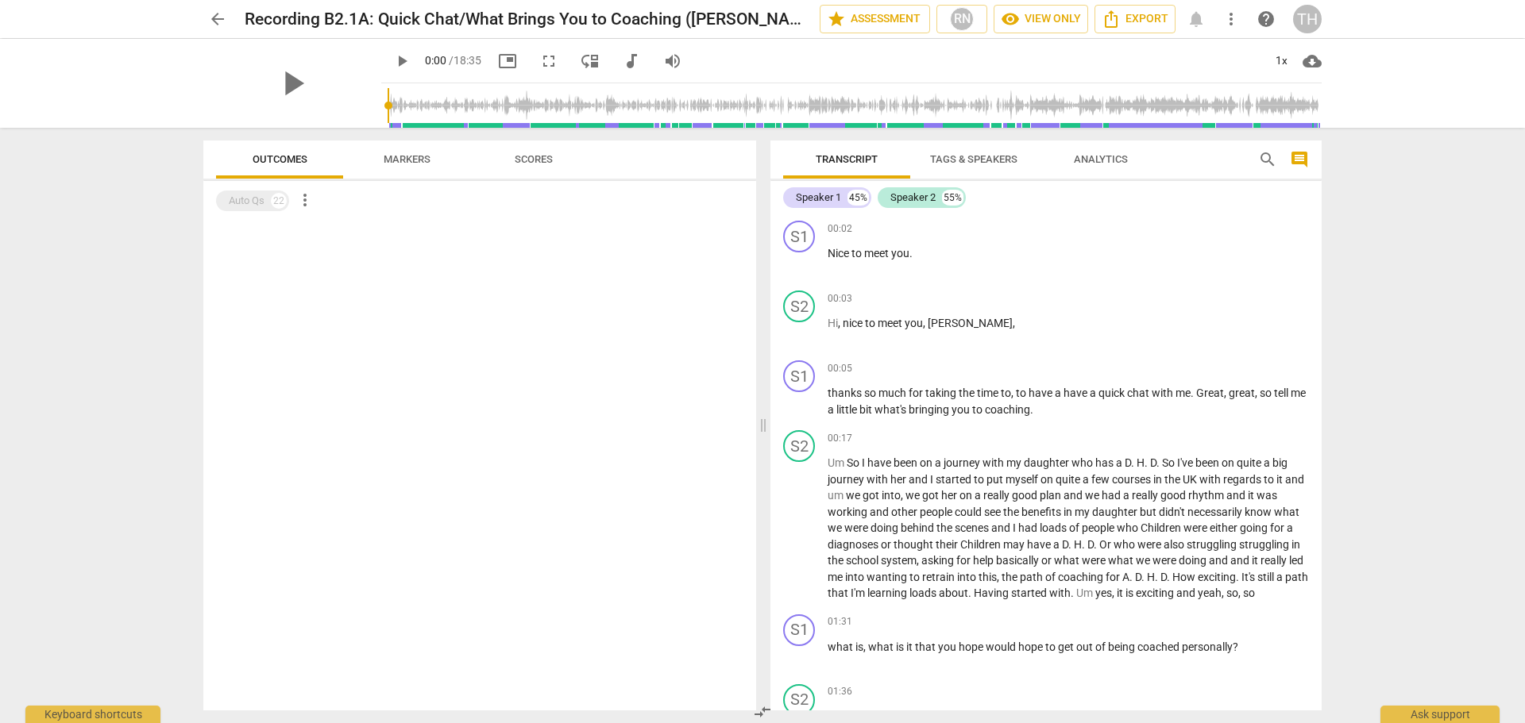
click at [430, 154] on span "Markers" at bounding box center [407, 159] width 85 height 21
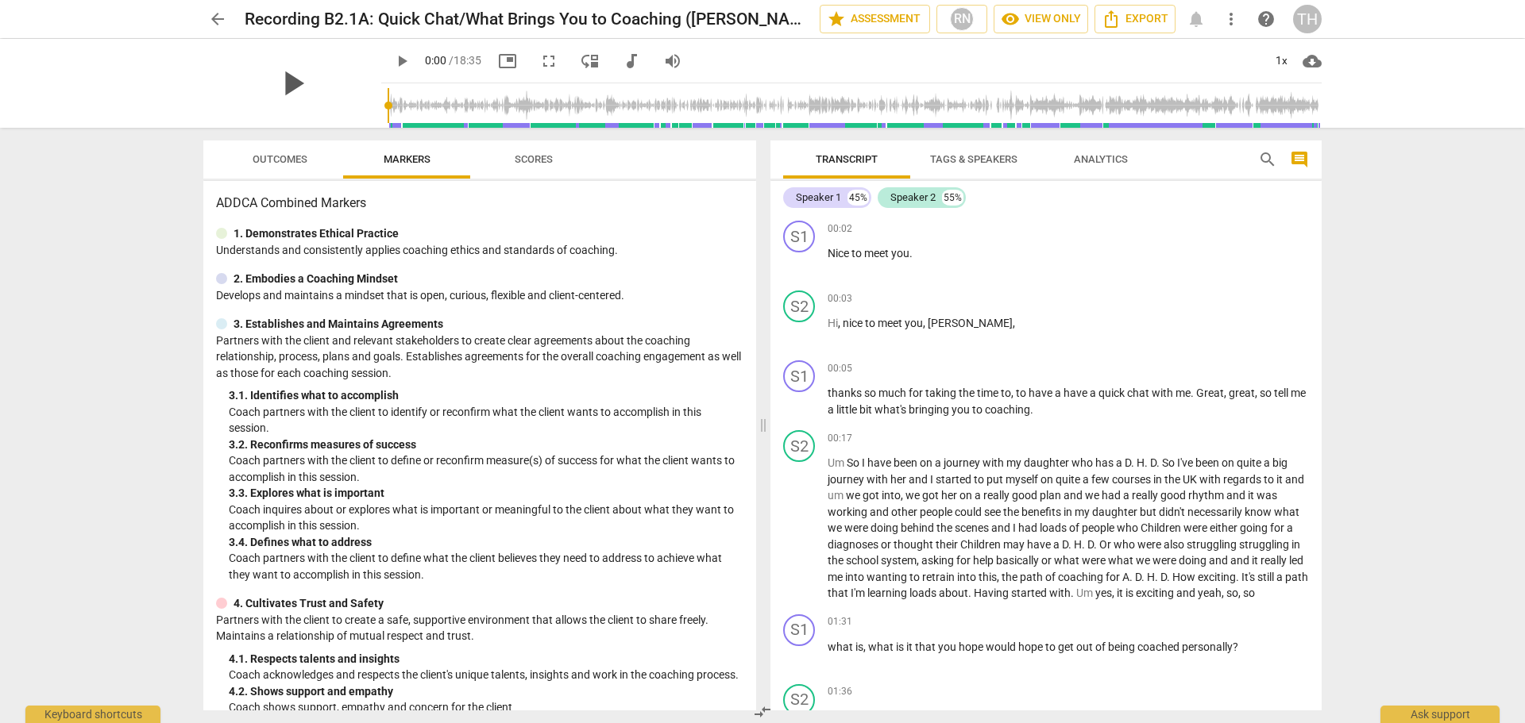
click at [284, 85] on span "play_arrow" at bounding box center [292, 83] width 41 height 41
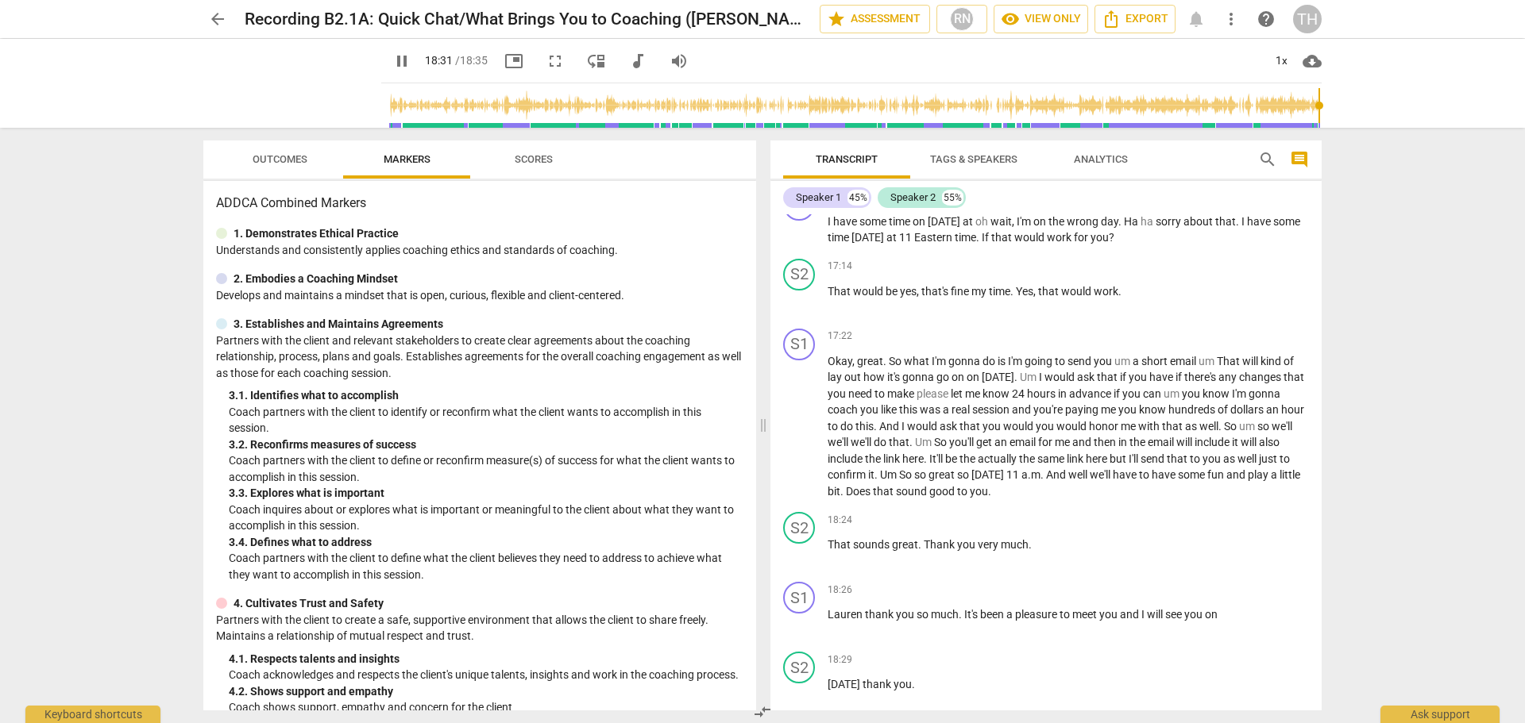
scroll to position [4639, 0]
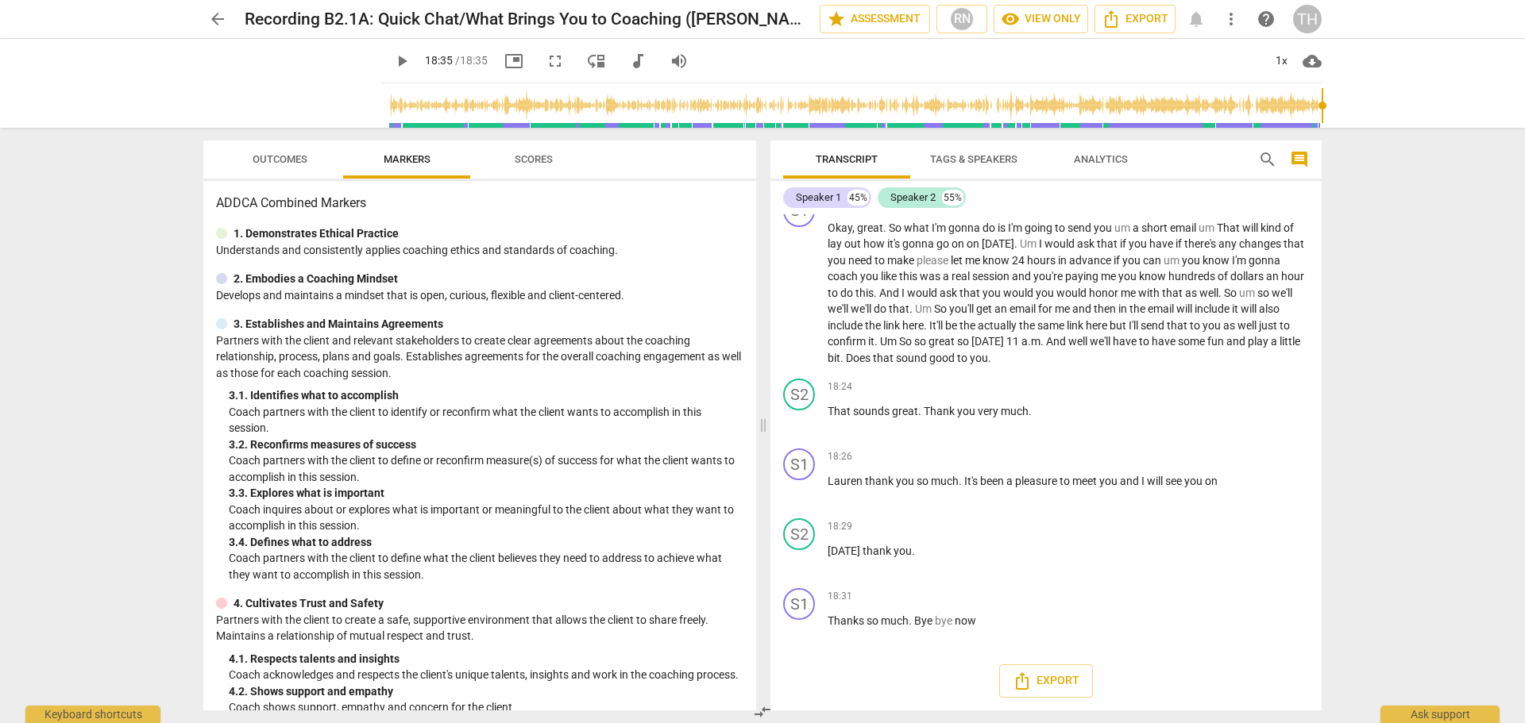
type input "1115"
drag, startPoint x: 1376, startPoint y: 484, endPoint x: 1267, endPoint y: 606, distance: 163.1
click at [1279, 593] on div "arrow_back Recording B2.1A: Quick Chat/What Brings You to Coaching (Roger DeWit…" at bounding box center [762, 361] width 1525 height 723
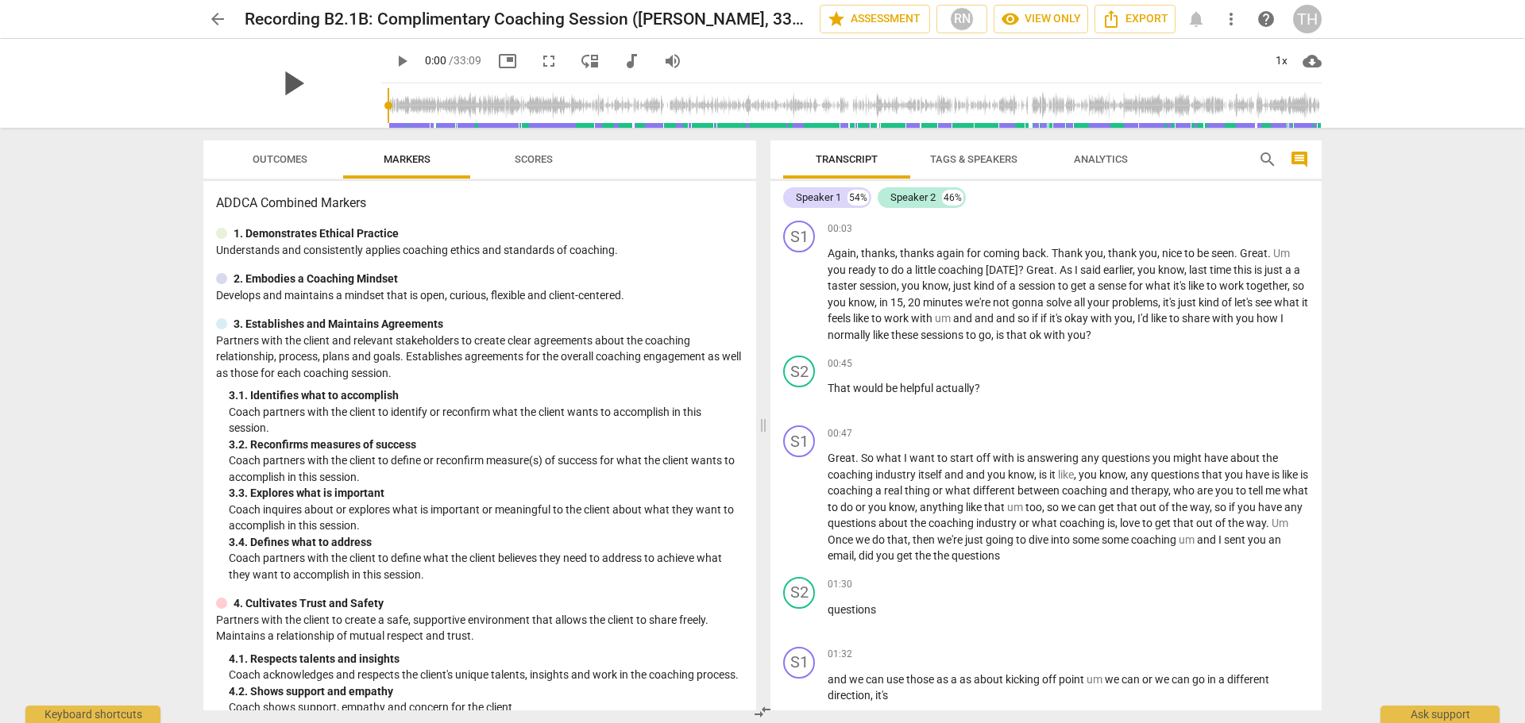
click at [294, 85] on span "play_arrow" at bounding box center [292, 83] width 41 height 41
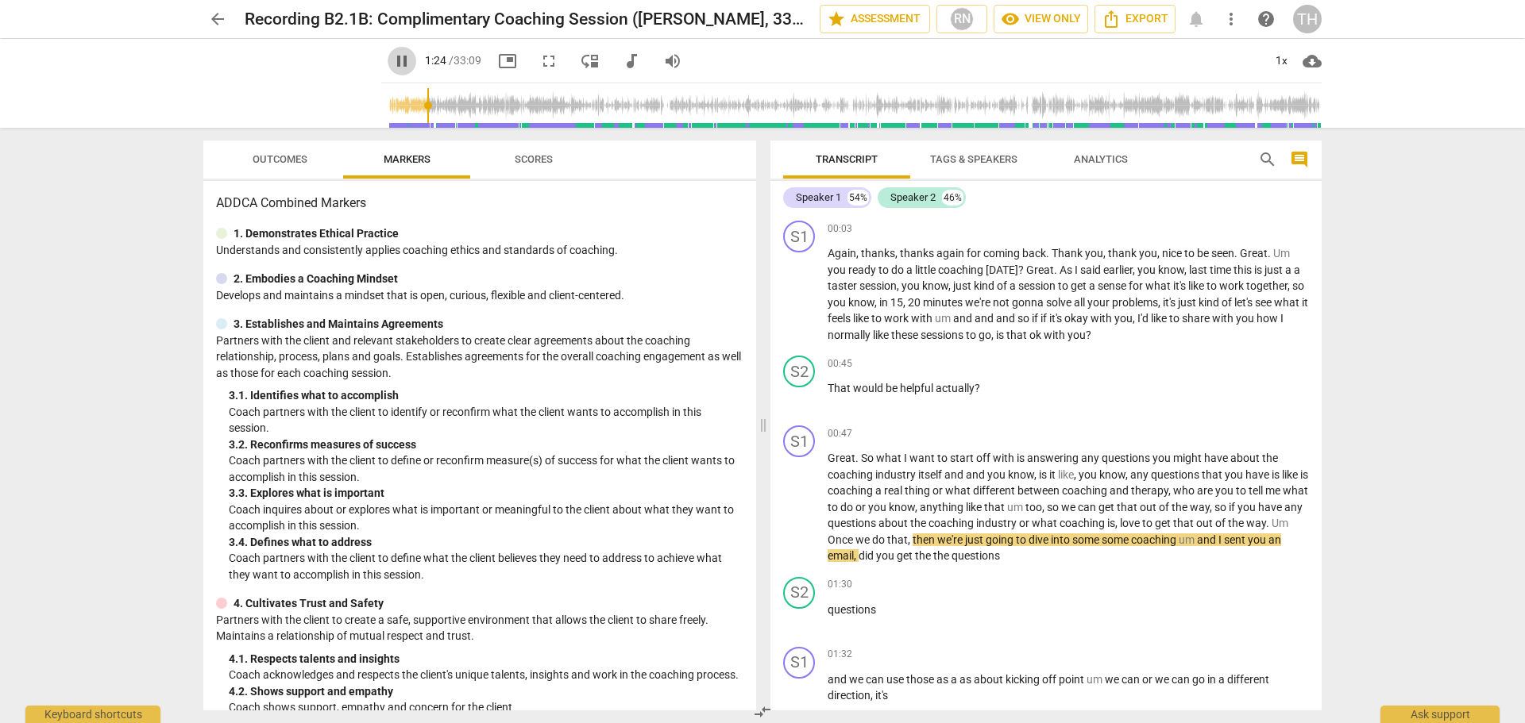
click at [392, 60] on span "pause" at bounding box center [401, 61] width 19 height 19
type input "85"
